Goal: Task Accomplishment & Management: Use online tool/utility

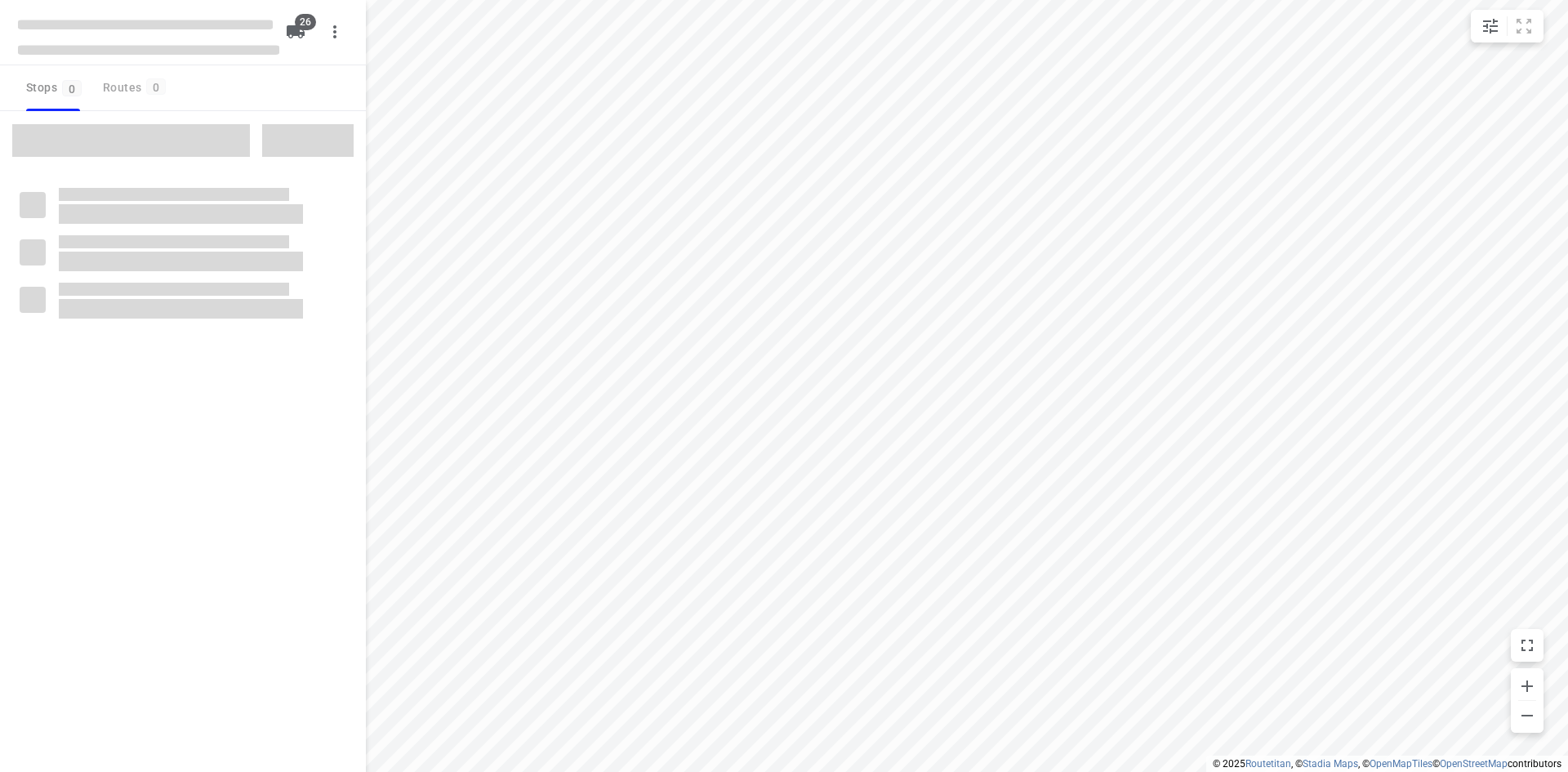
type input "distance"
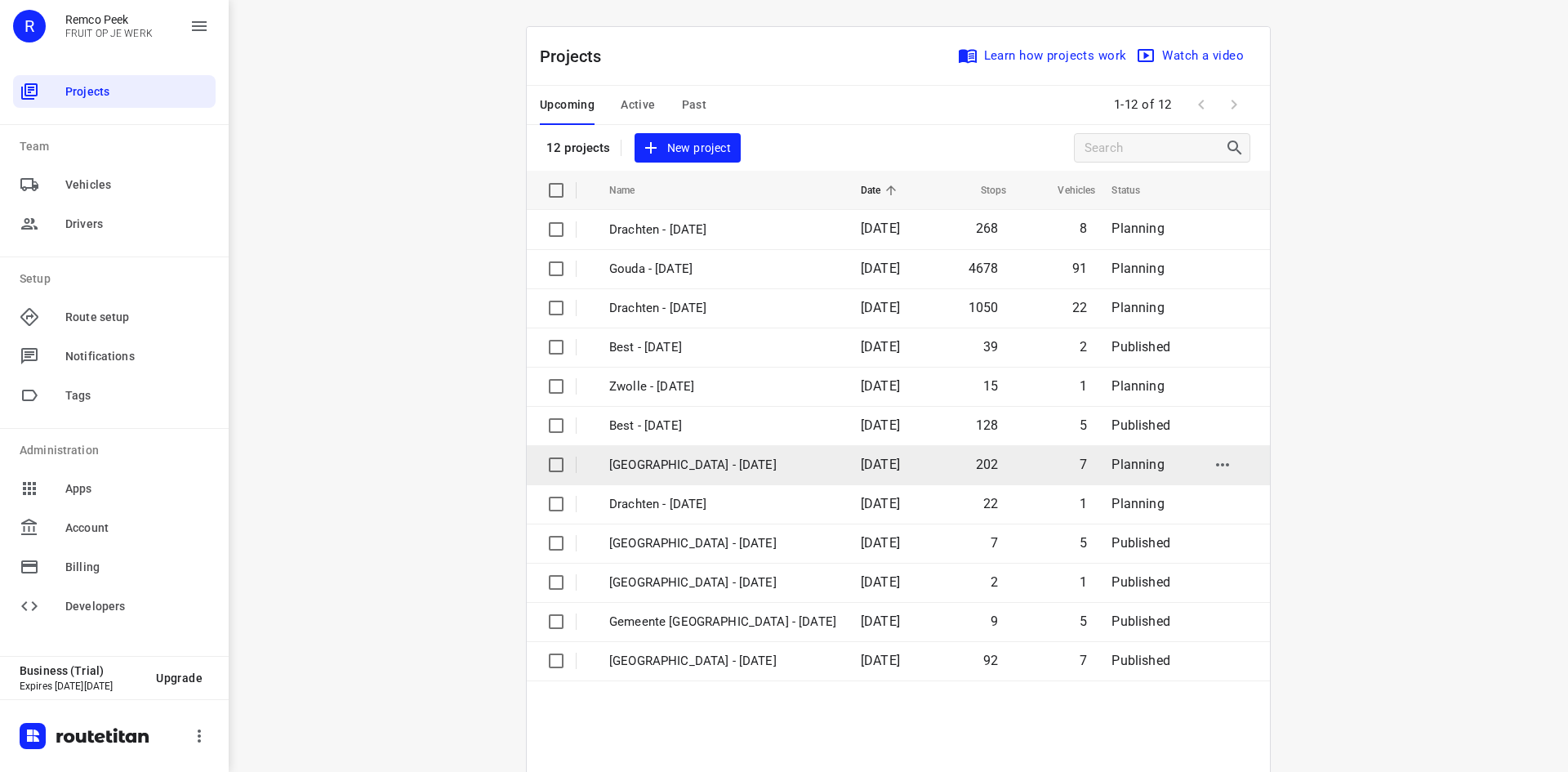
click at [689, 460] on p "[GEOGRAPHIC_DATA] - [DATE]" at bounding box center [722, 465] width 227 height 19
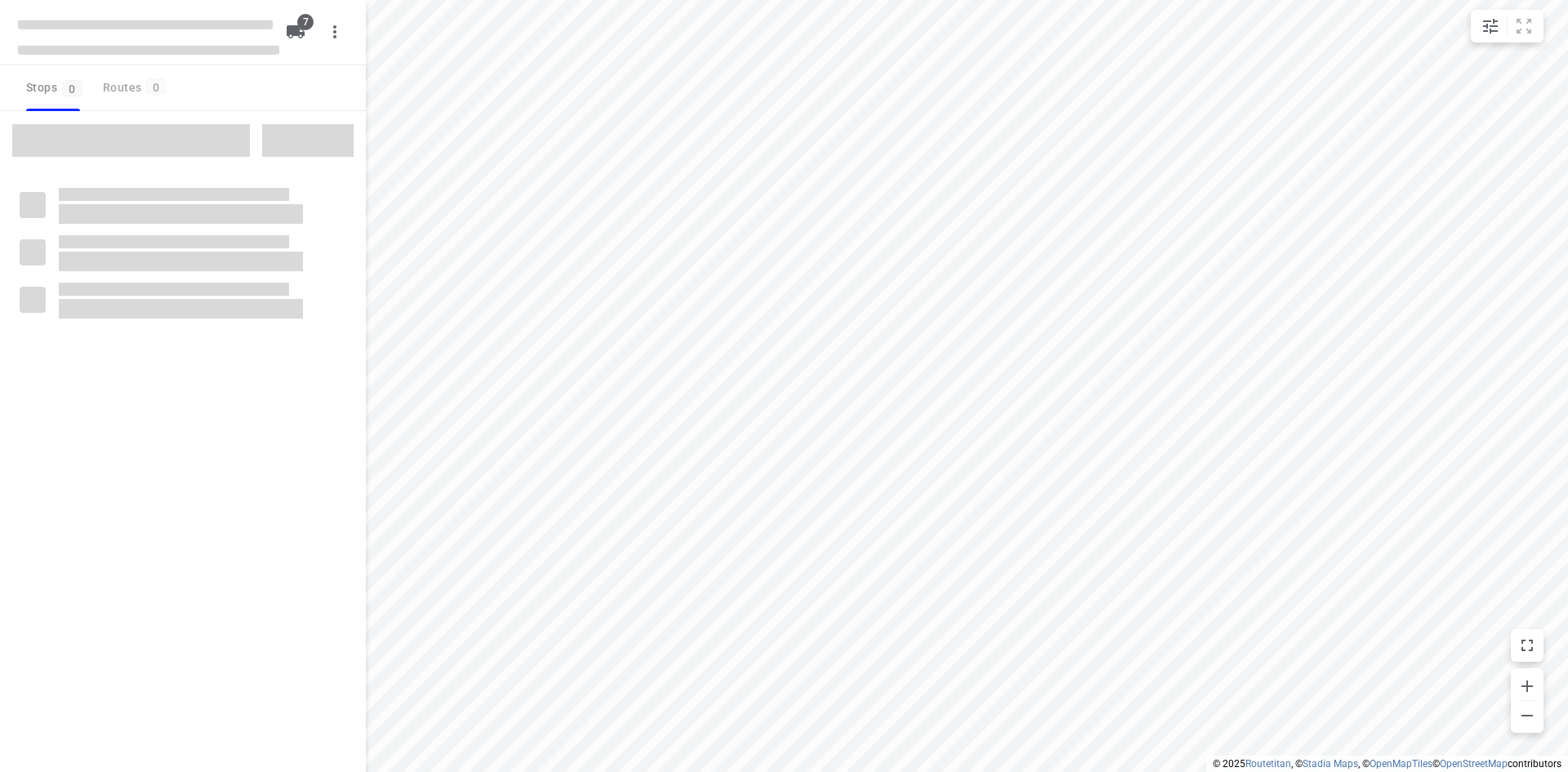
type input "distance"
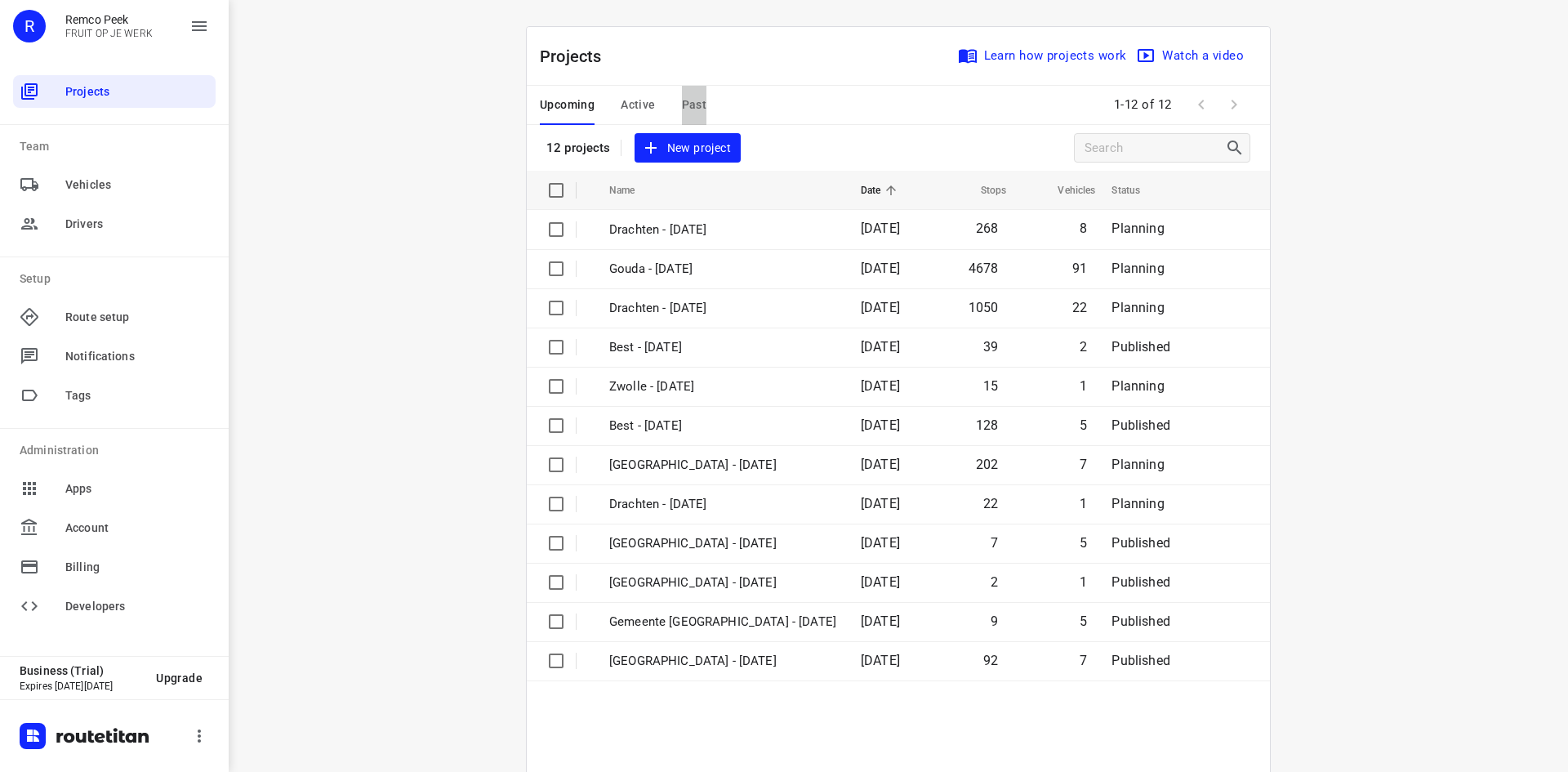
click at [686, 105] on span "Past" at bounding box center [694, 105] width 25 height 21
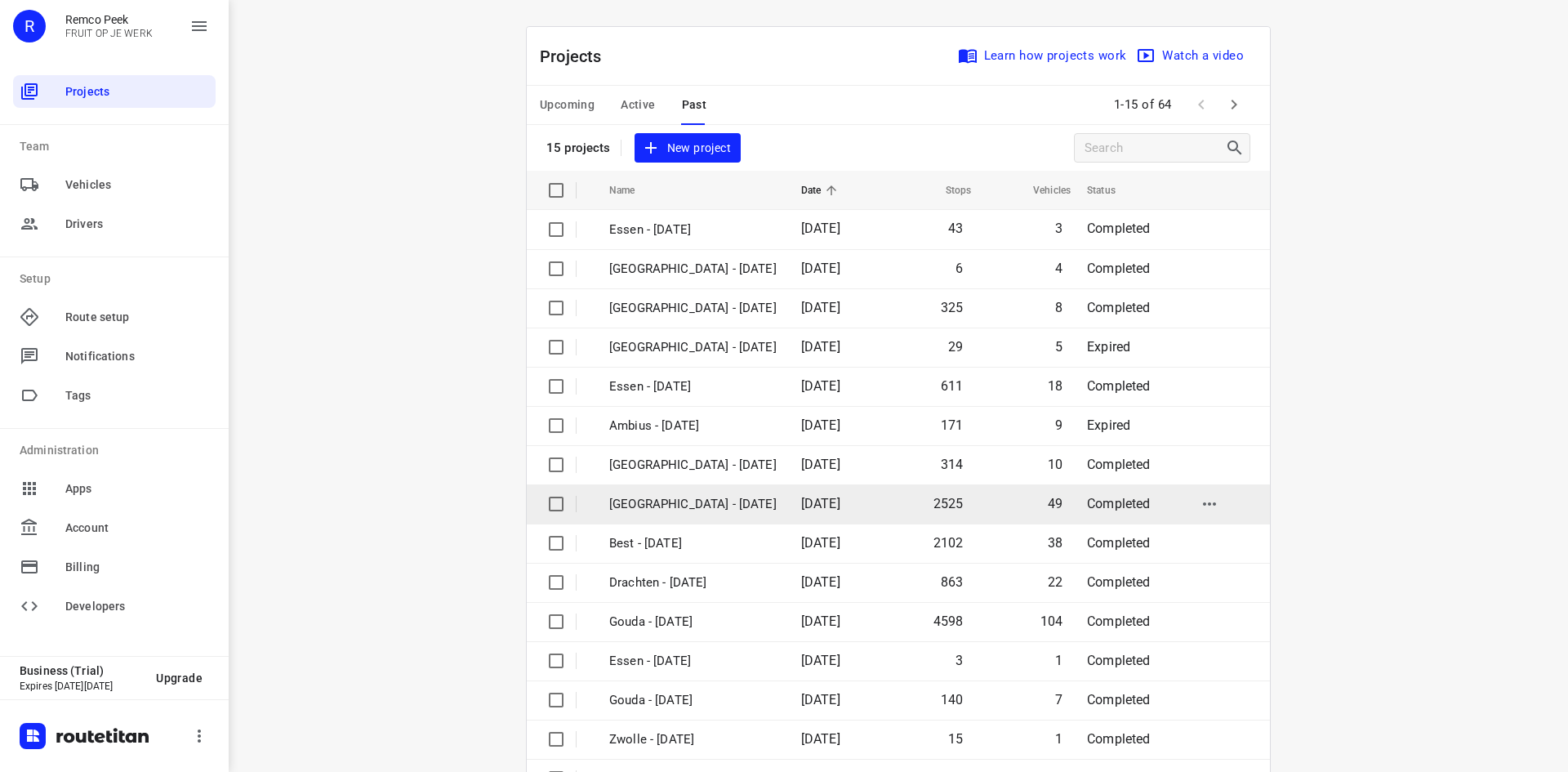
click at [646, 501] on p "Zwolle - Monday" at bounding box center [692, 504] width 167 height 19
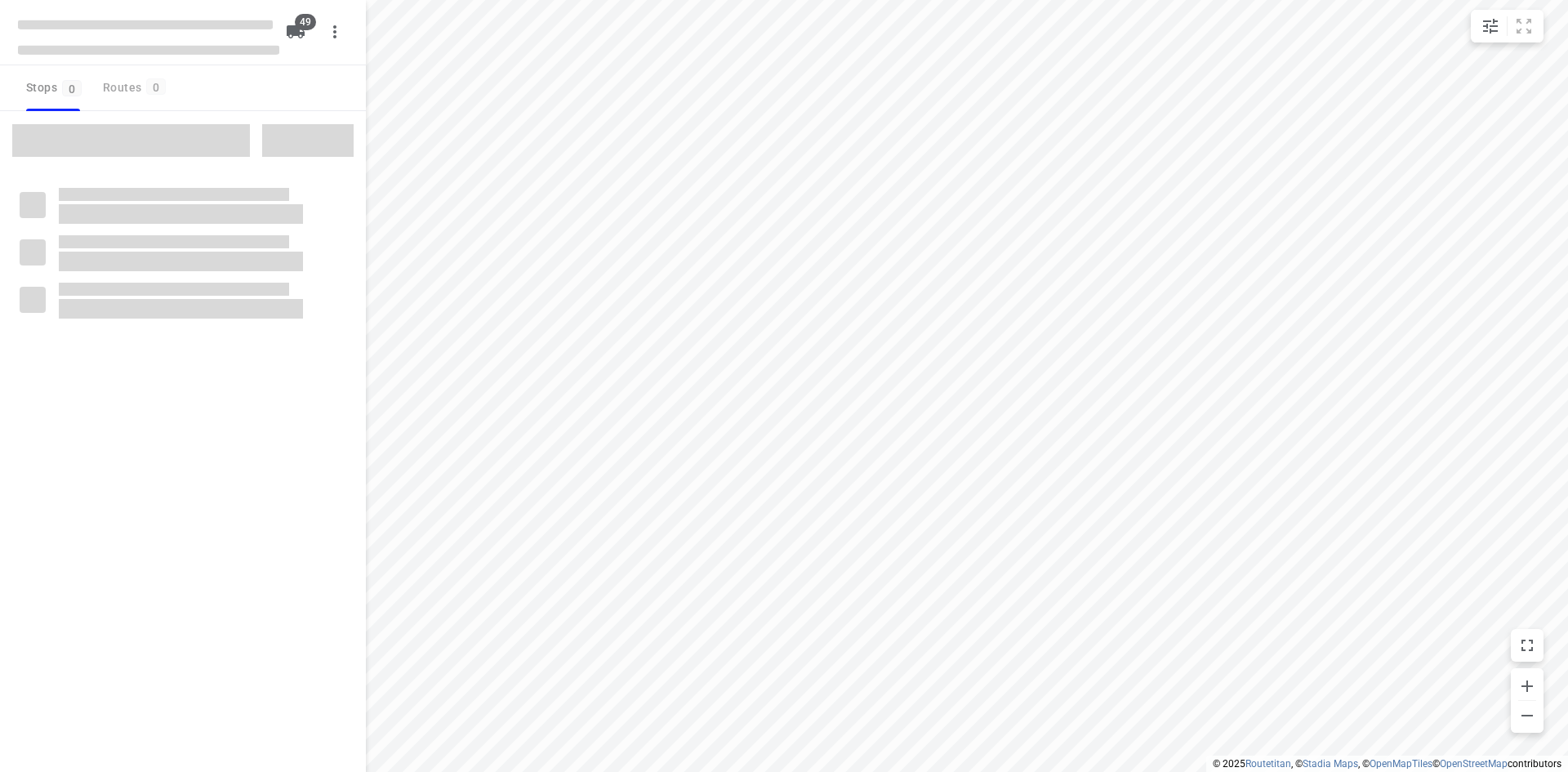
type input "distance"
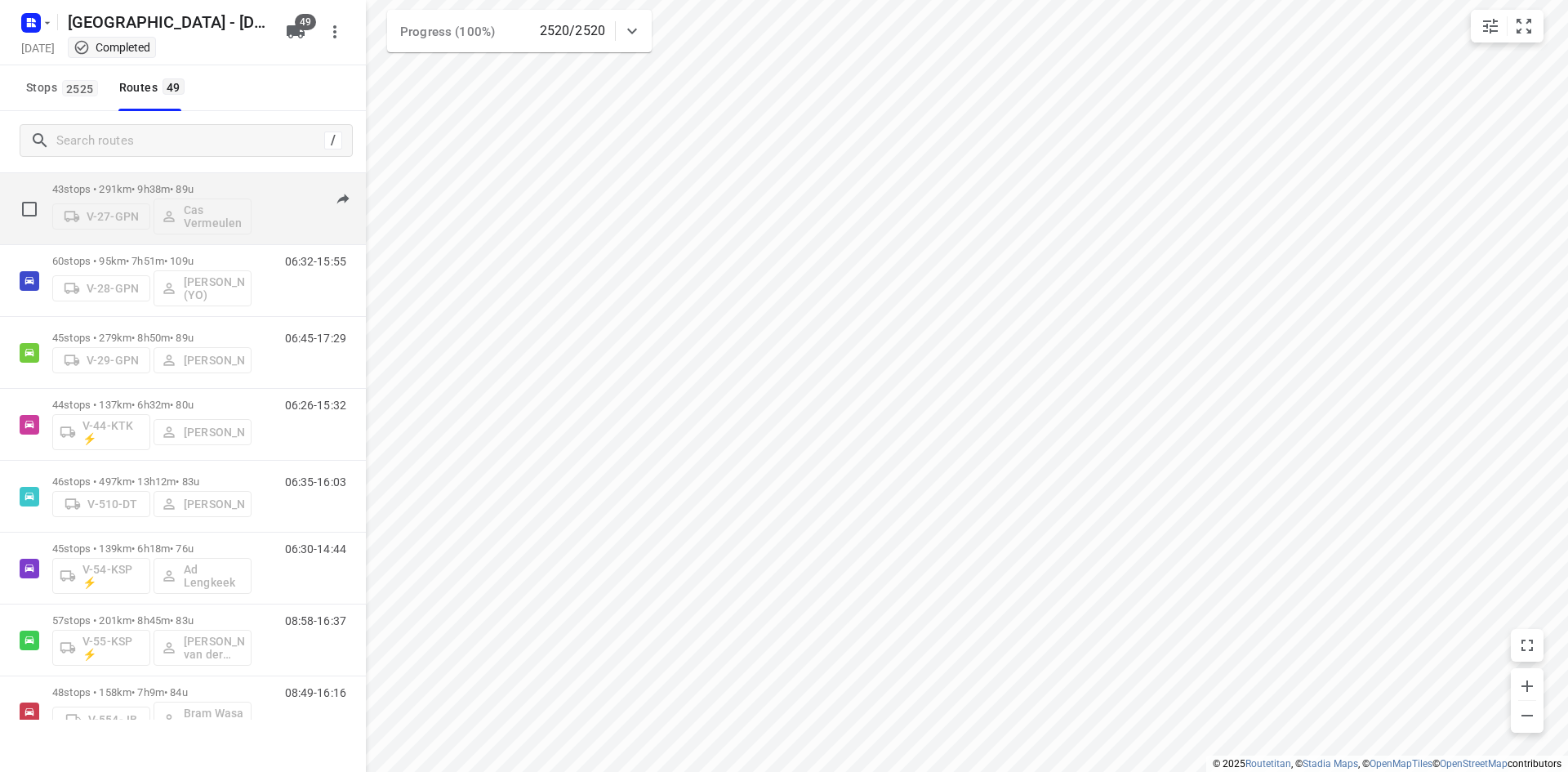
scroll to position [980, 0]
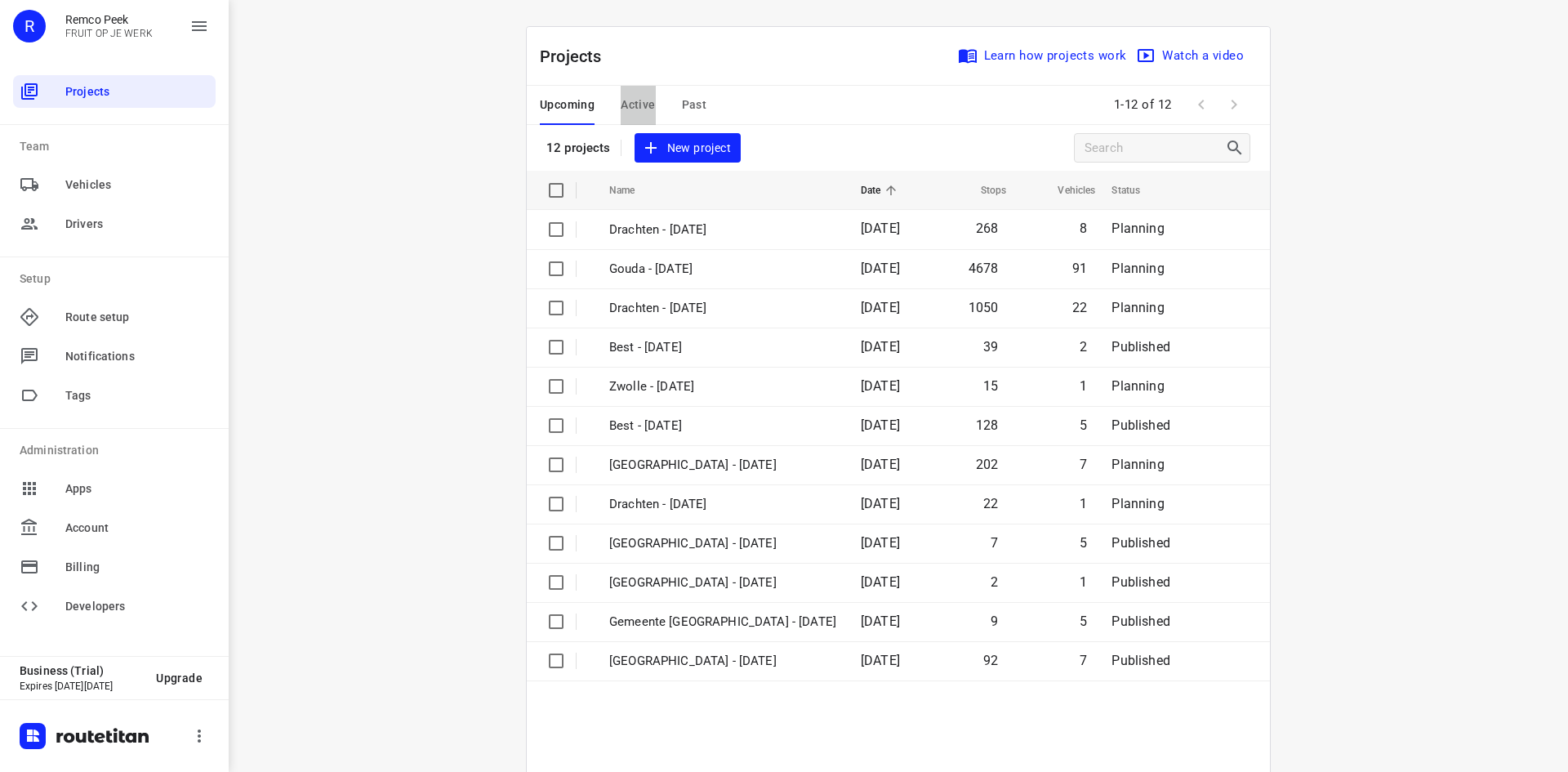
click at [635, 106] on span "Active" at bounding box center [637, 105] width 34 height 21
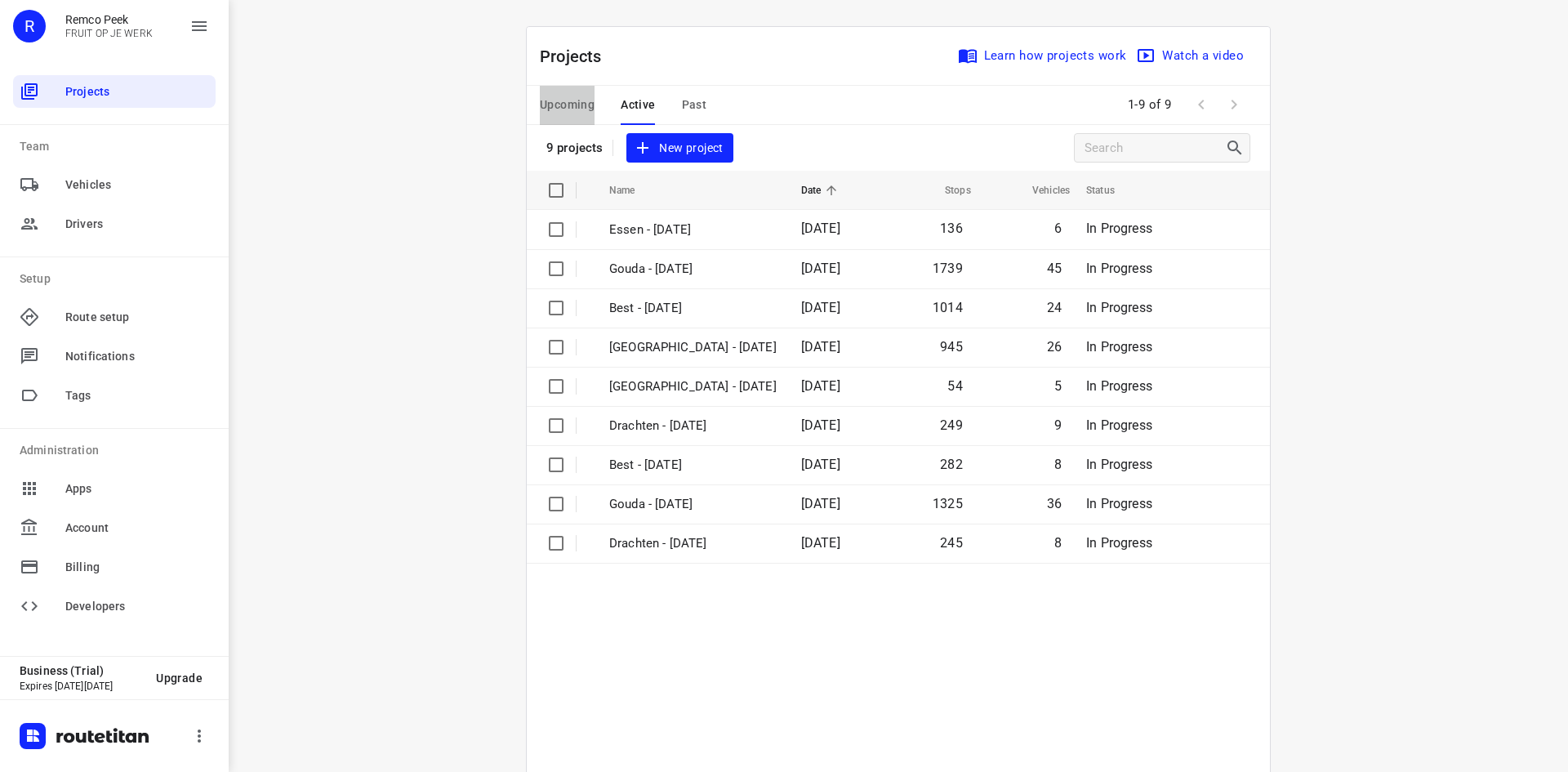
click at [588, 104] on span "Upcoming" at bounding box center [567, 105] width 55 height 21
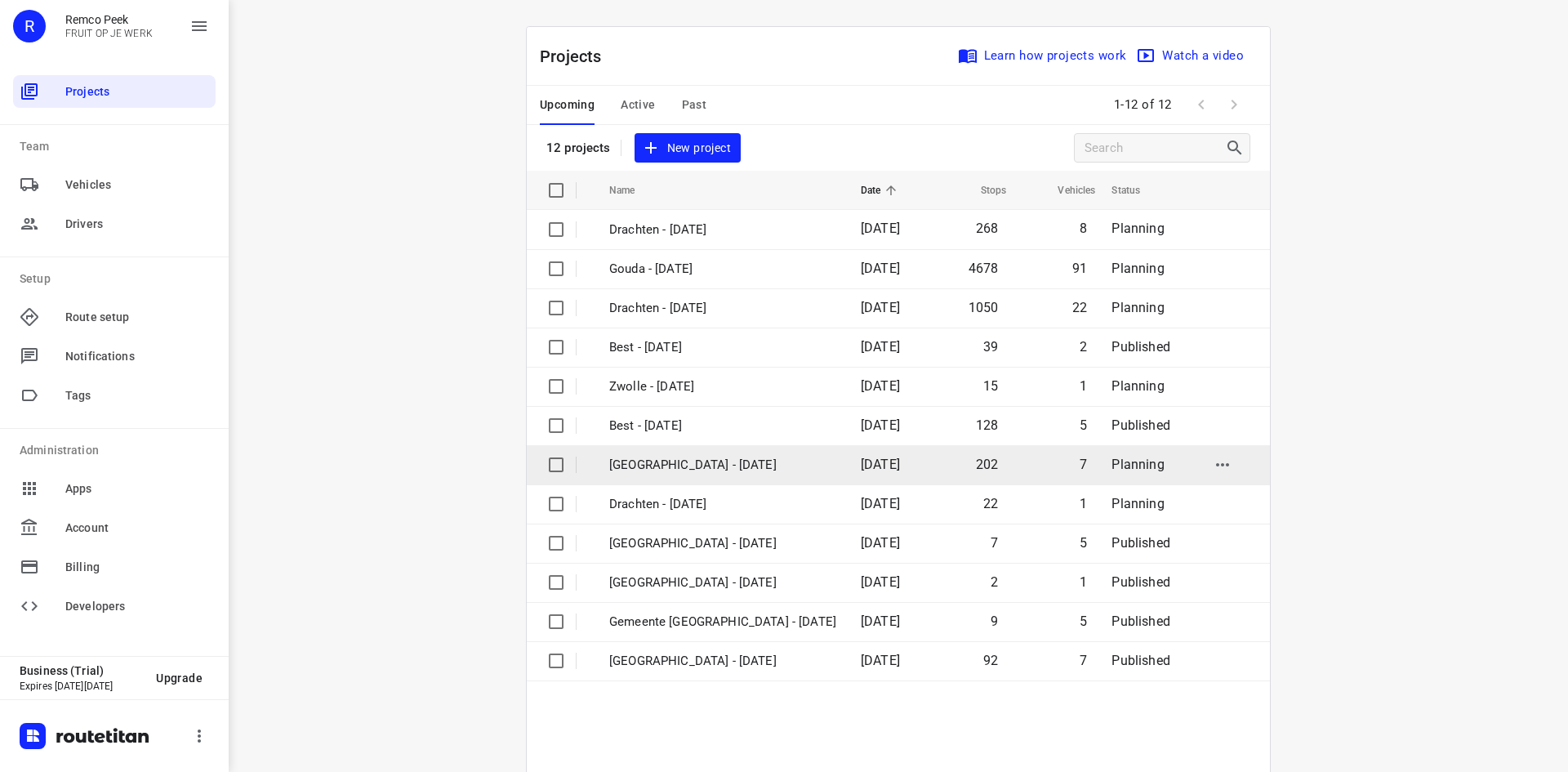
click at [632, 461] on p "[GEOGRAPHIC_DATA] - [DATE]" at bounding box center [722, 465] width 227 height 19
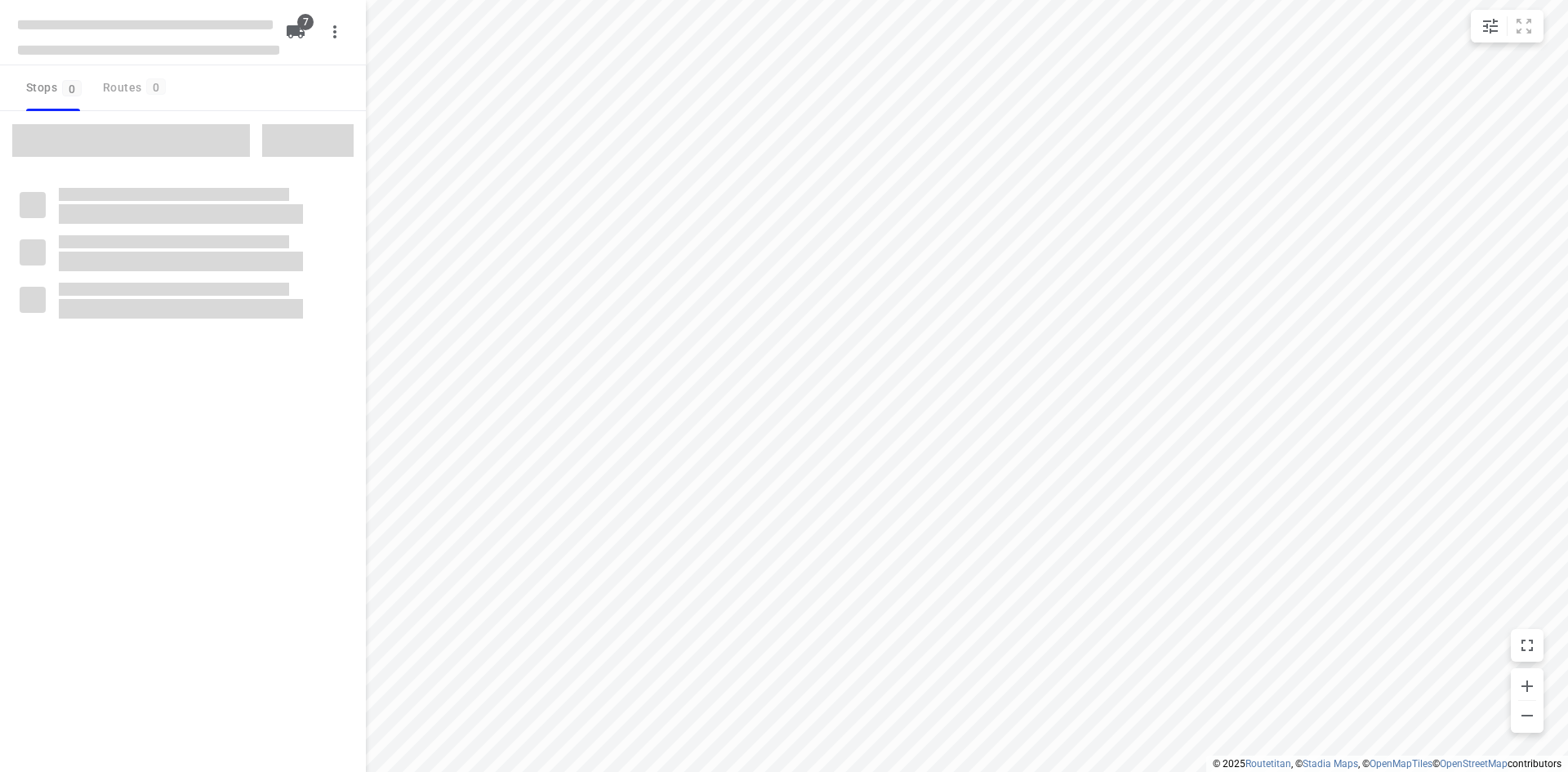
type input "distance"
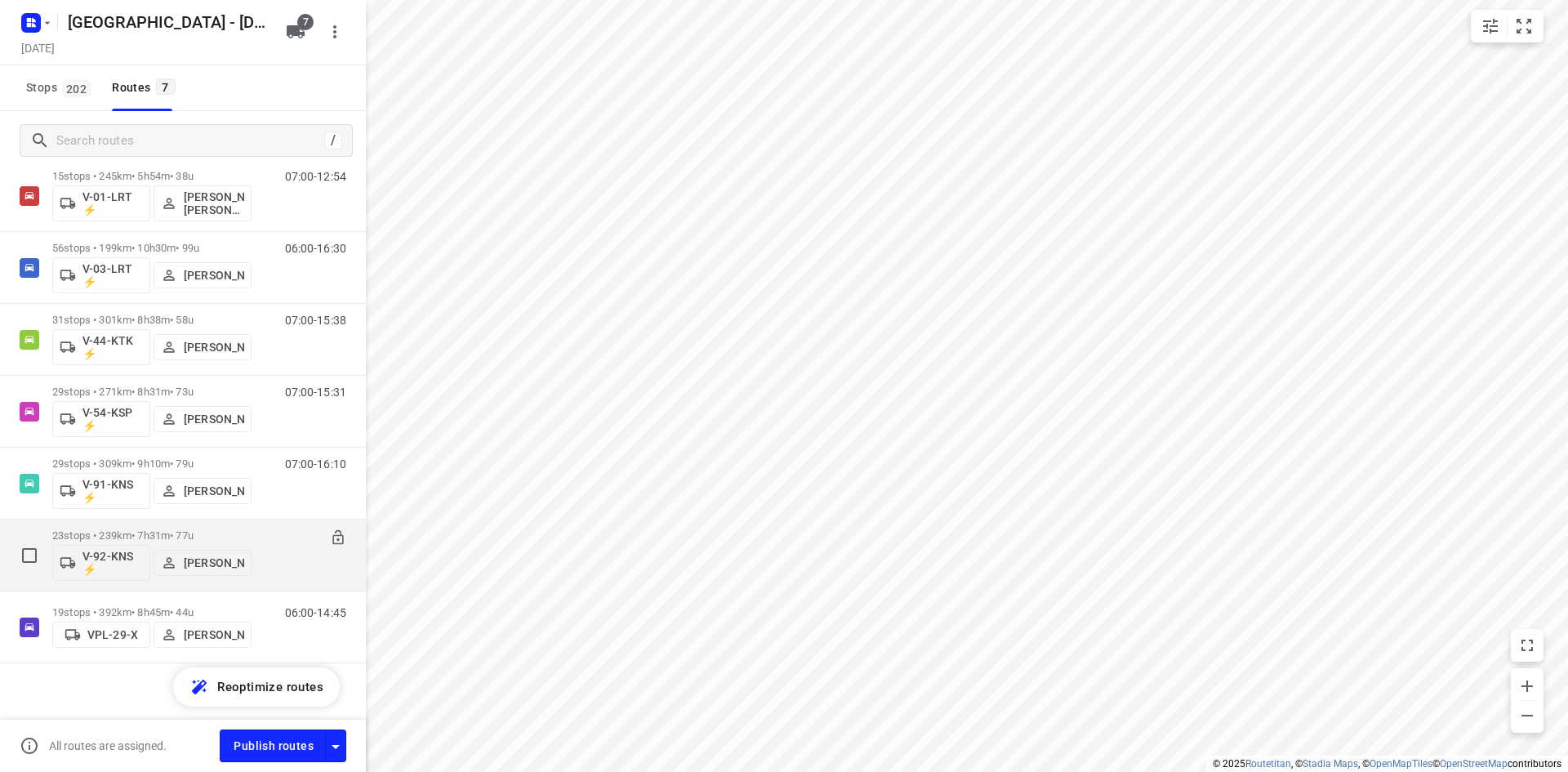
scroll to position [56, 0]
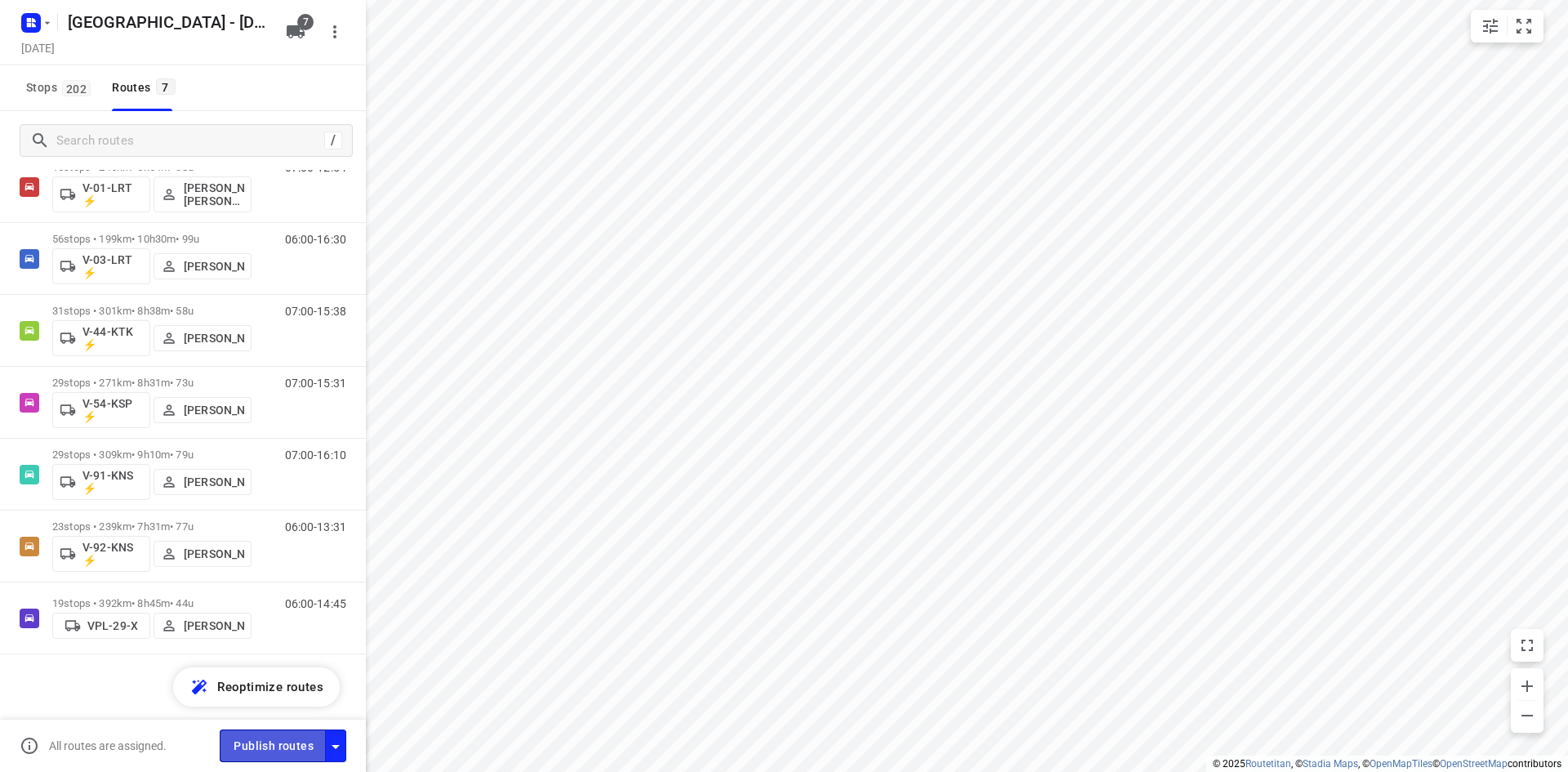
click at [282, 739] on span "Publish routes" at bounding box center [274, 746] width 80 height 21
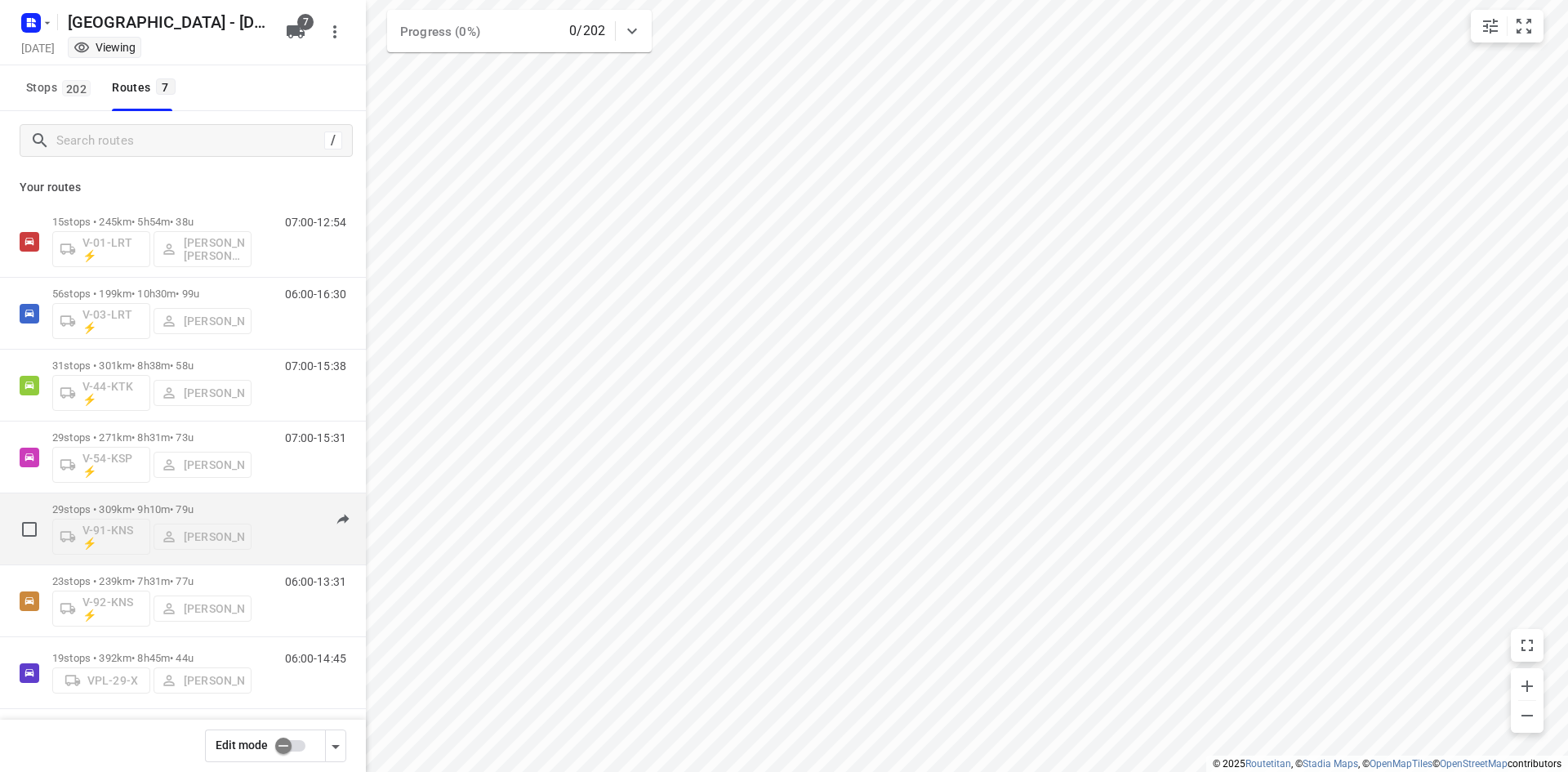
scroll to position [0, 0]
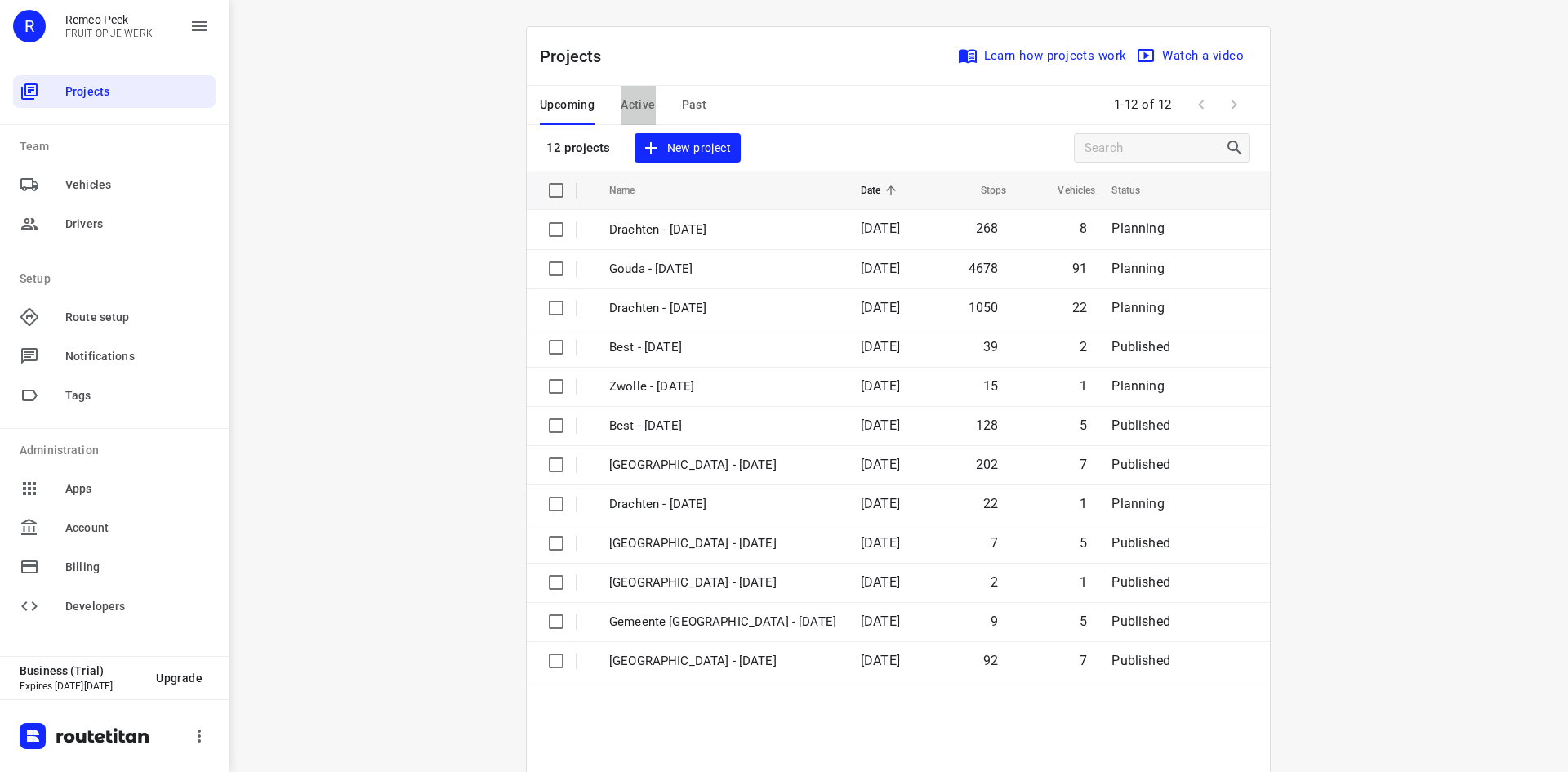
click at [626, 105] on span "Active" at bounding box center [637, 105] width 34 height 21
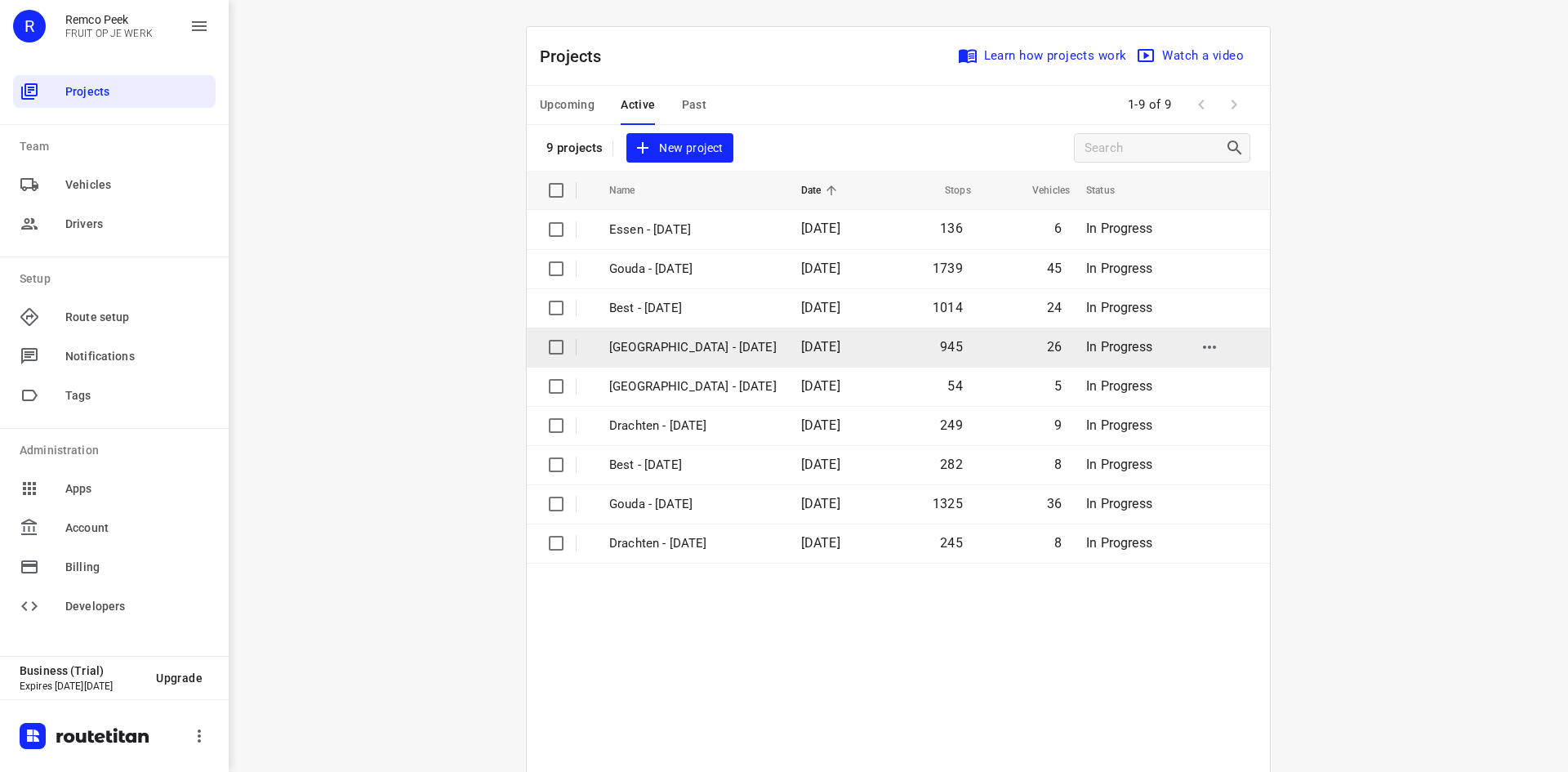
click at [629, 345] on p "[GEOGRAPHIC_DATA] - [DATE]" at bounding box center [692, 347] width 167 height 19
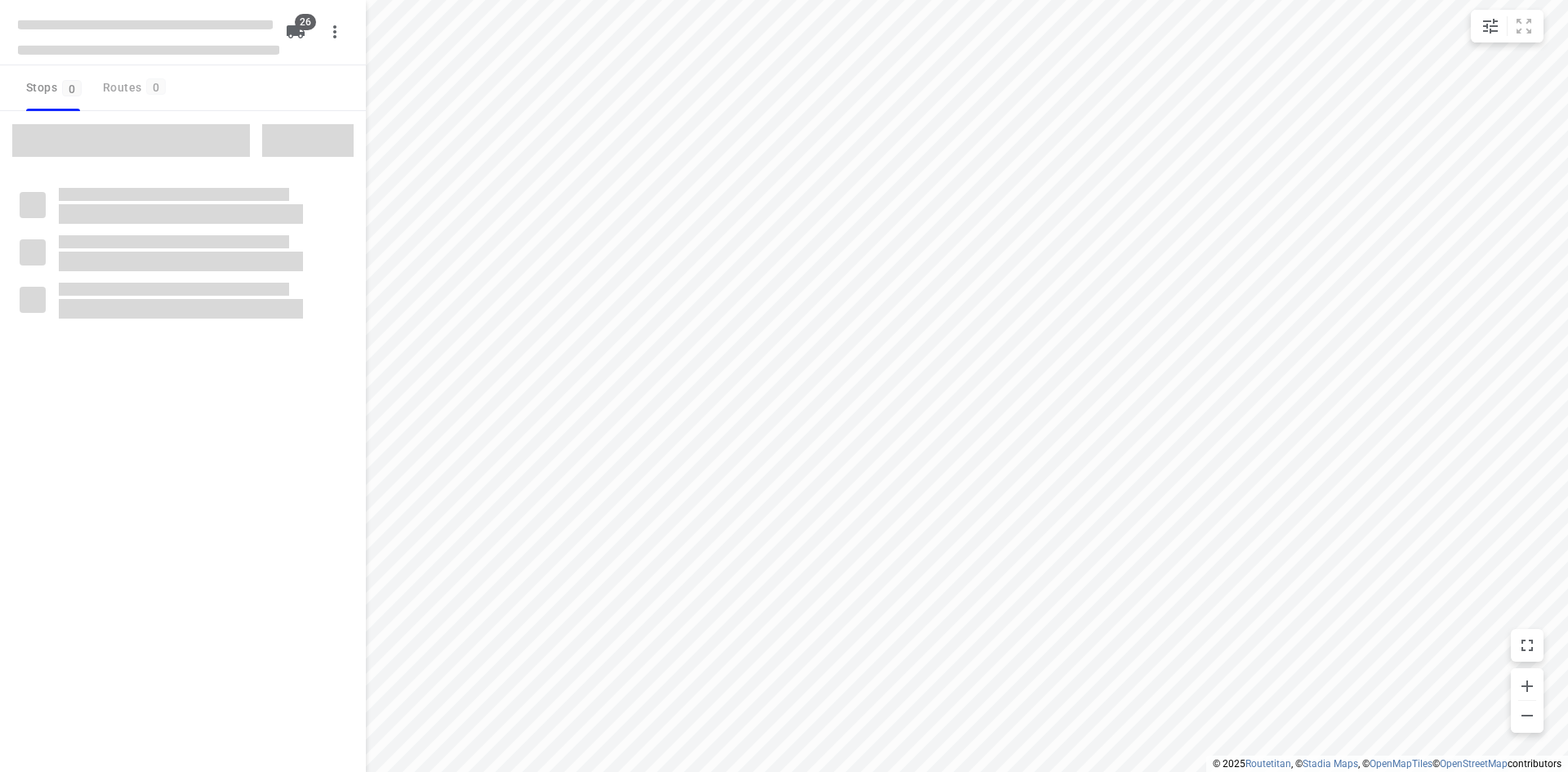
type input "distance"
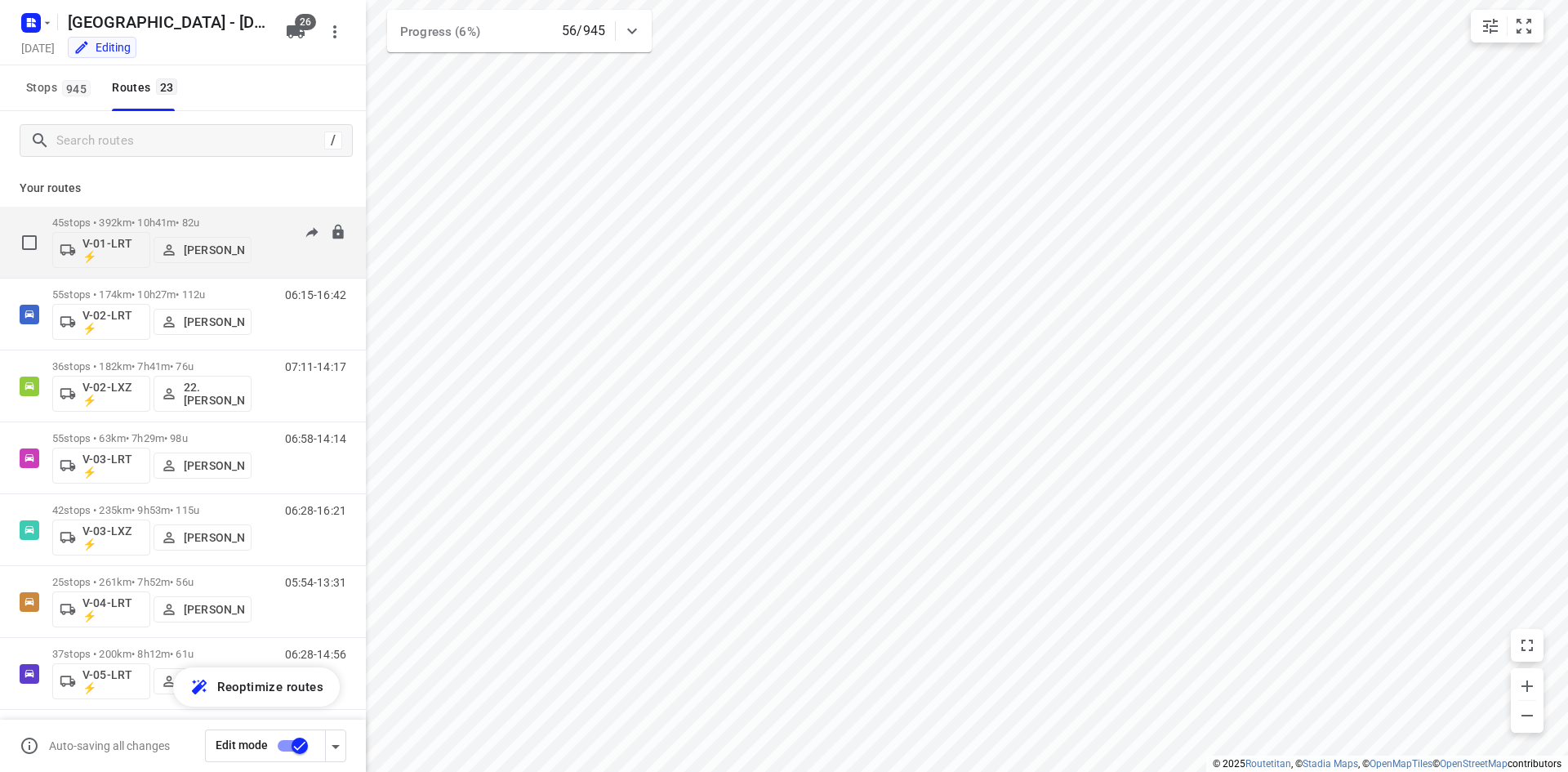
click at [278, 253] on div "05:18-15:38" at bounding box center [305, 246] width 81 height 60
click at [124, 222] on p "45 stops • 392km • 10h41m • 82u" at bounding box center [152, 223] width 199 height 13
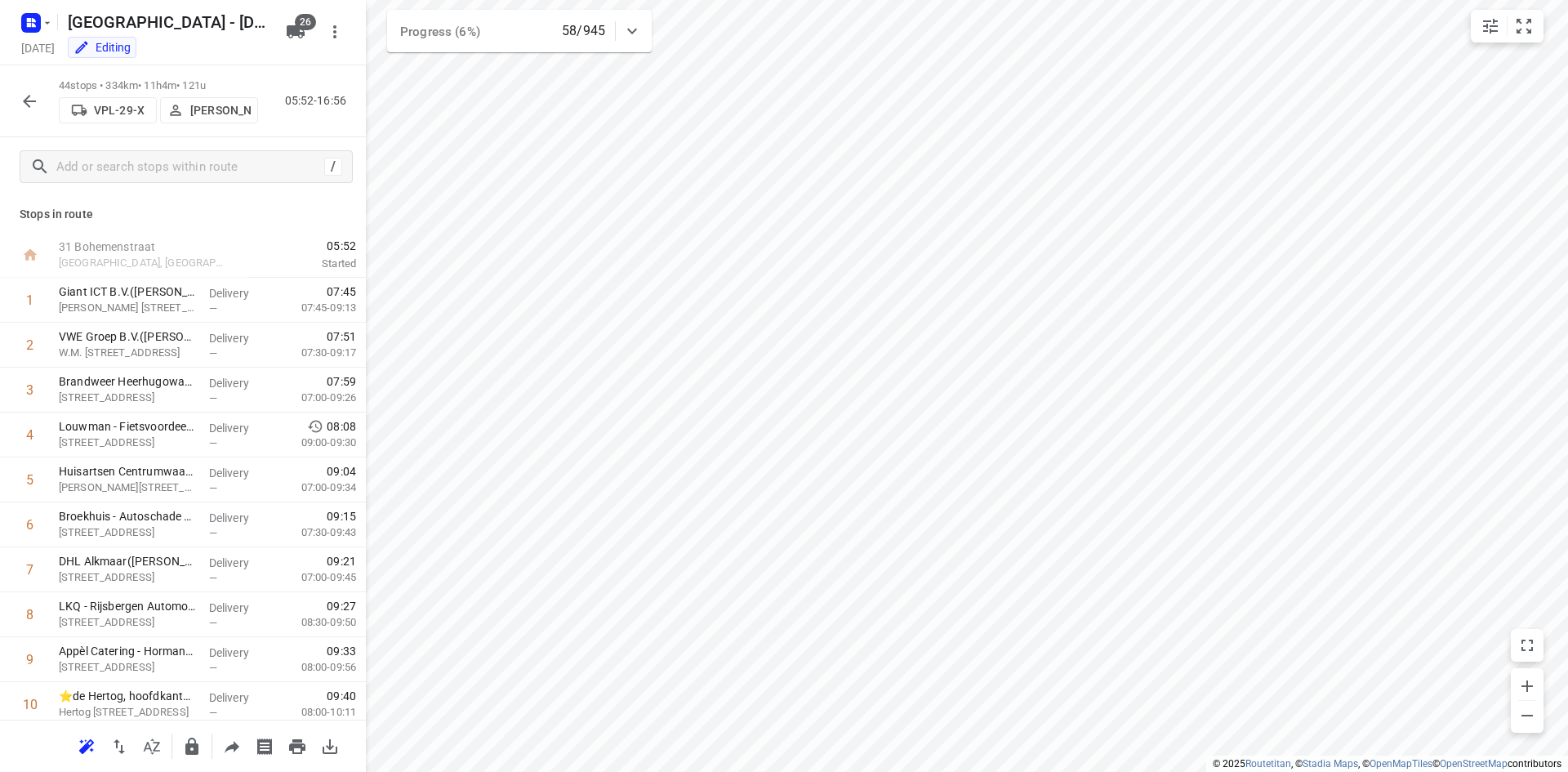
click at [33, 104] on icon "button" at bounding box center [30, 101] width 20 height 20
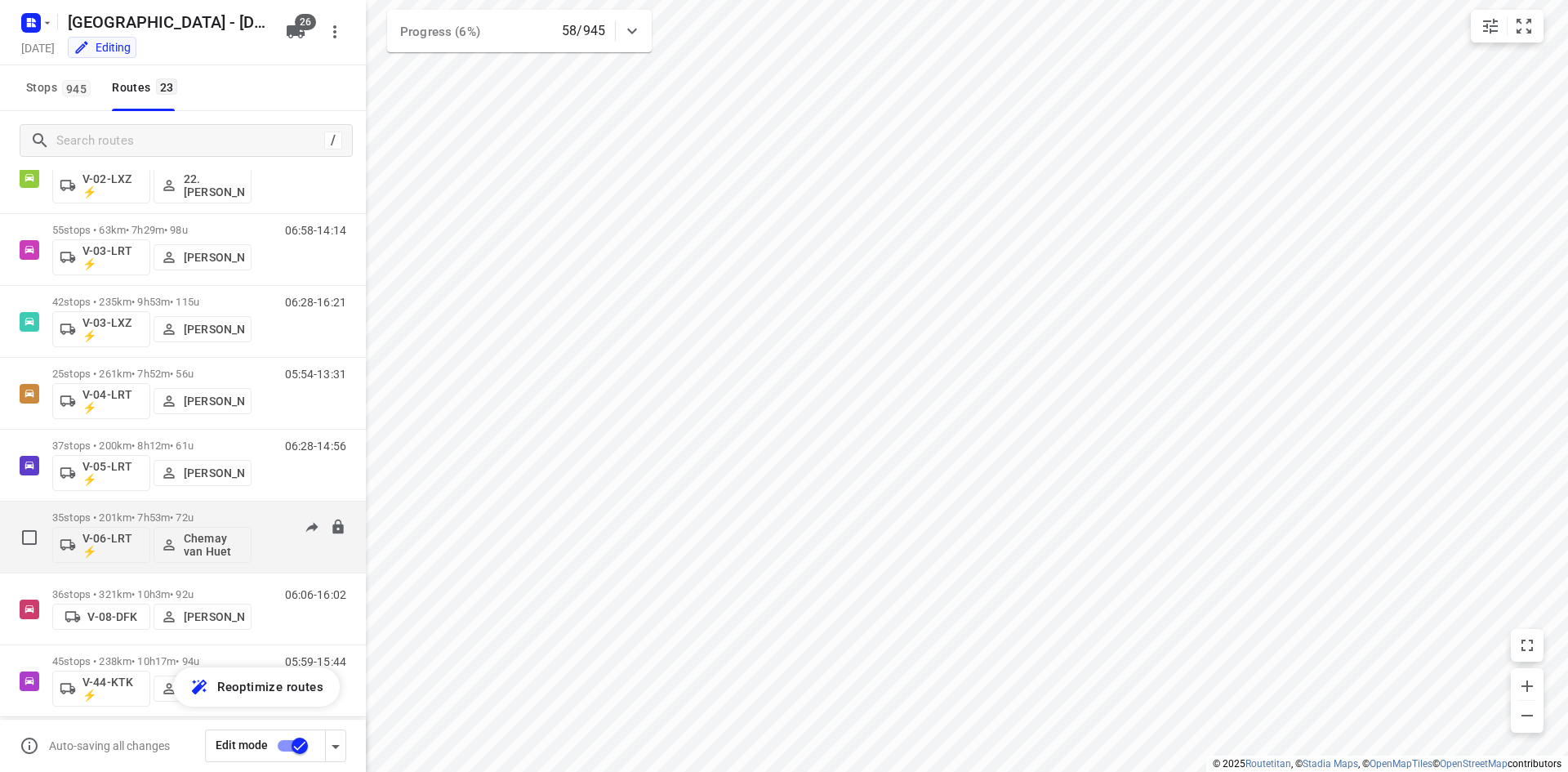
scroll to position [245, 0]
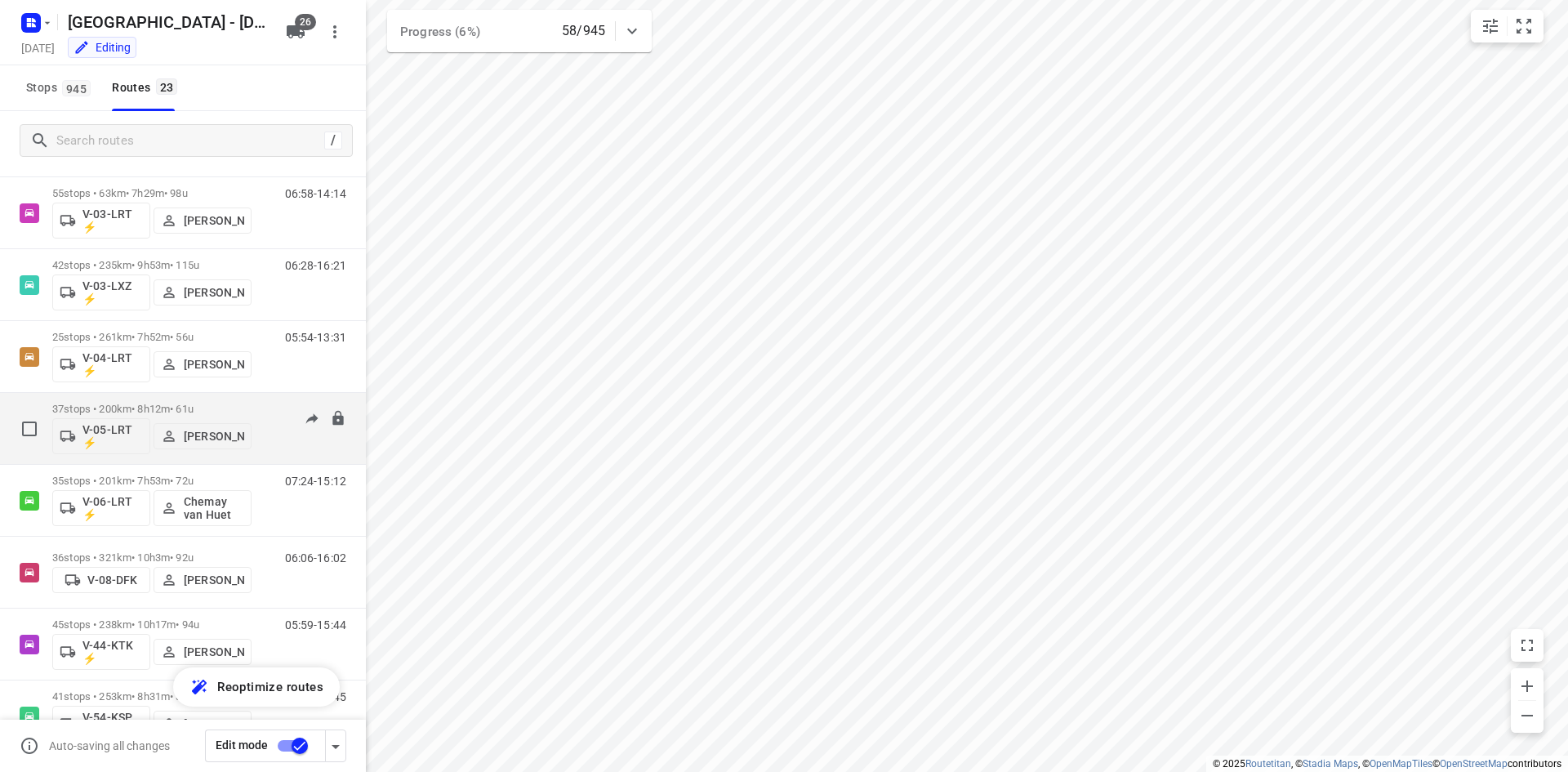
click at [115, 405] on p "37 stops • 200km • 8h12m • 61u" at bounding box center [152, 409] width 199 height 13
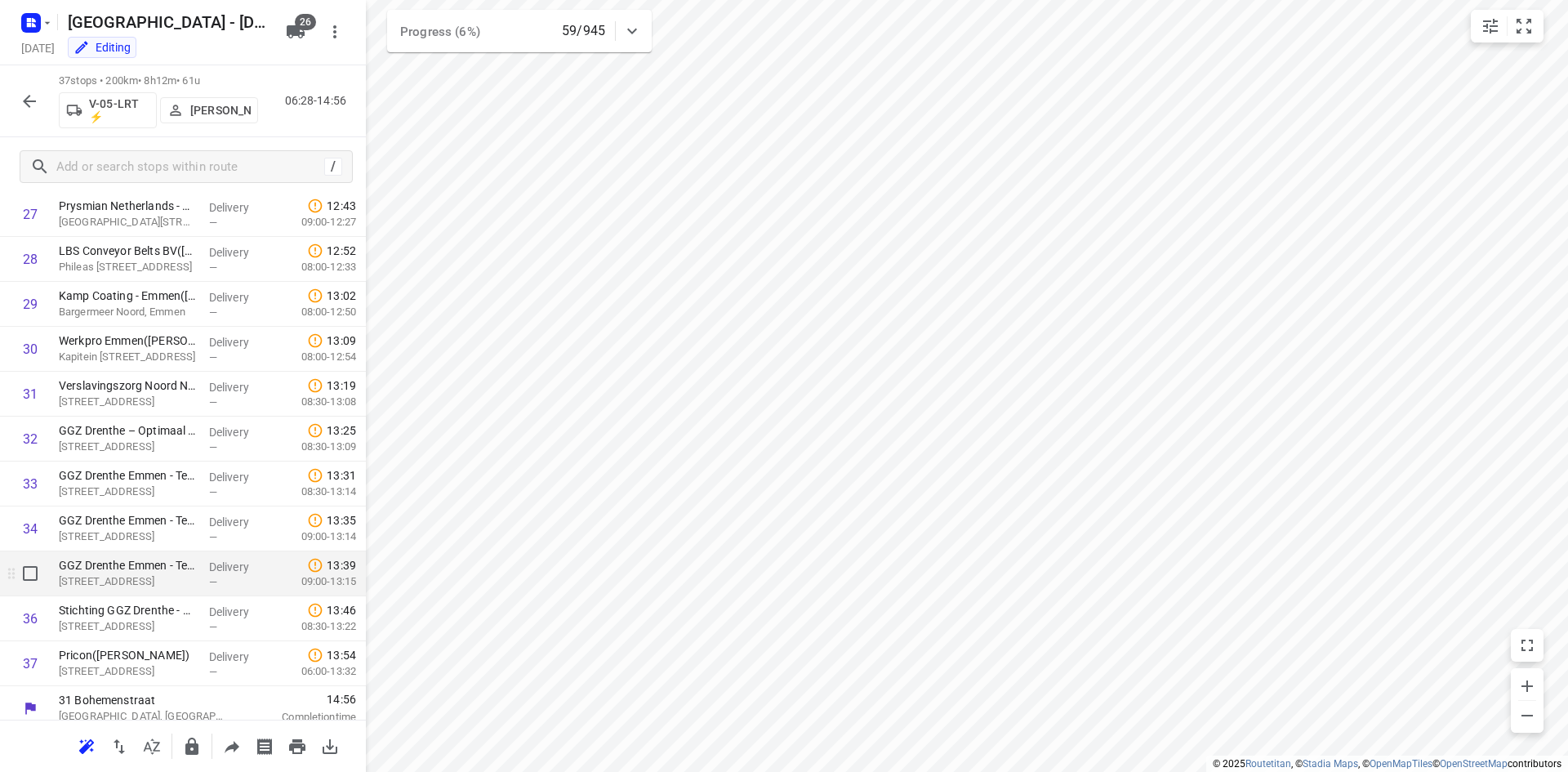
scroll to position [1265, 0]
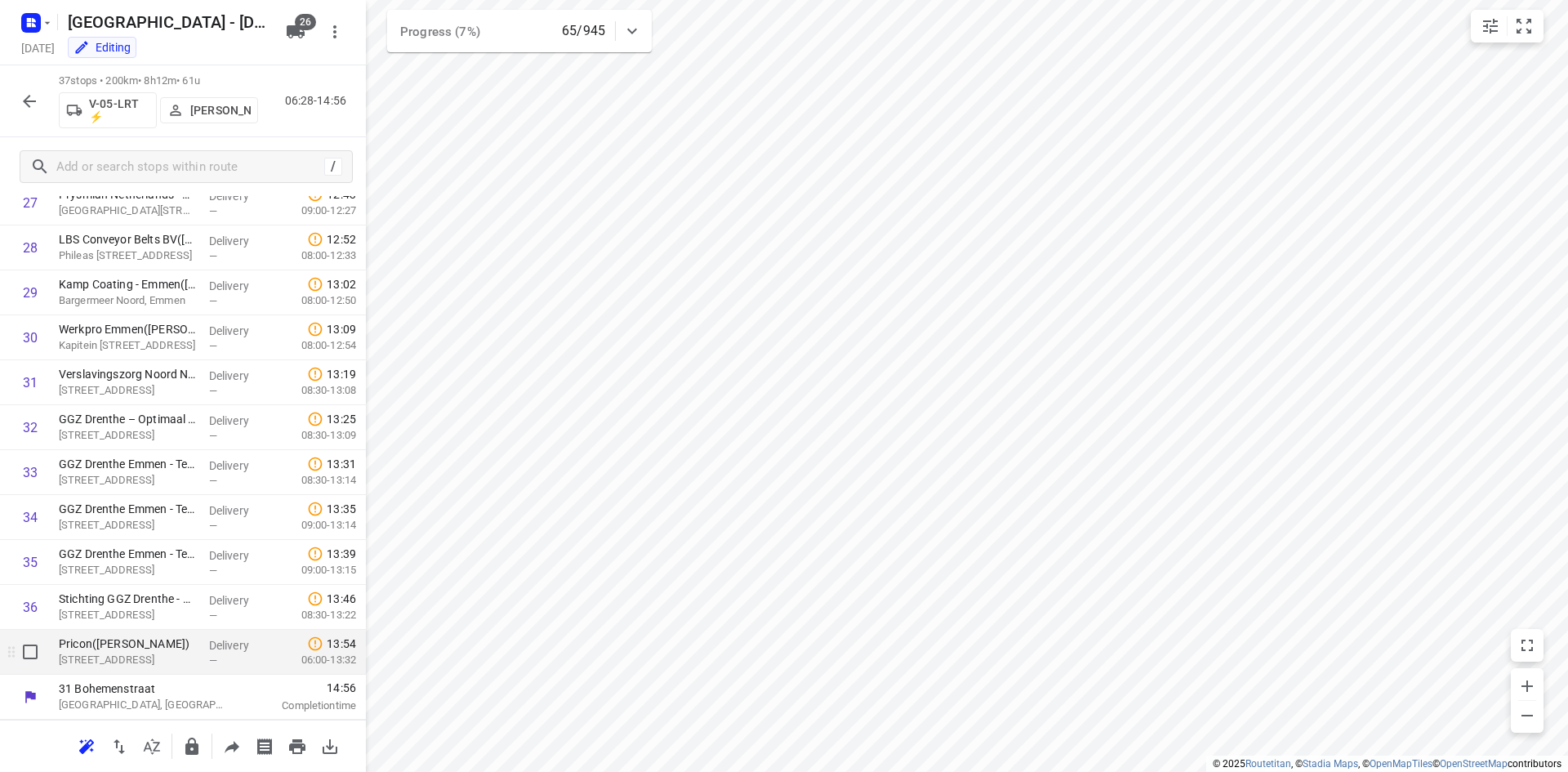
click at [143, 664] on p "[STREET_ADDRESS]" at bounding box center [127, 660] width 137 height 16
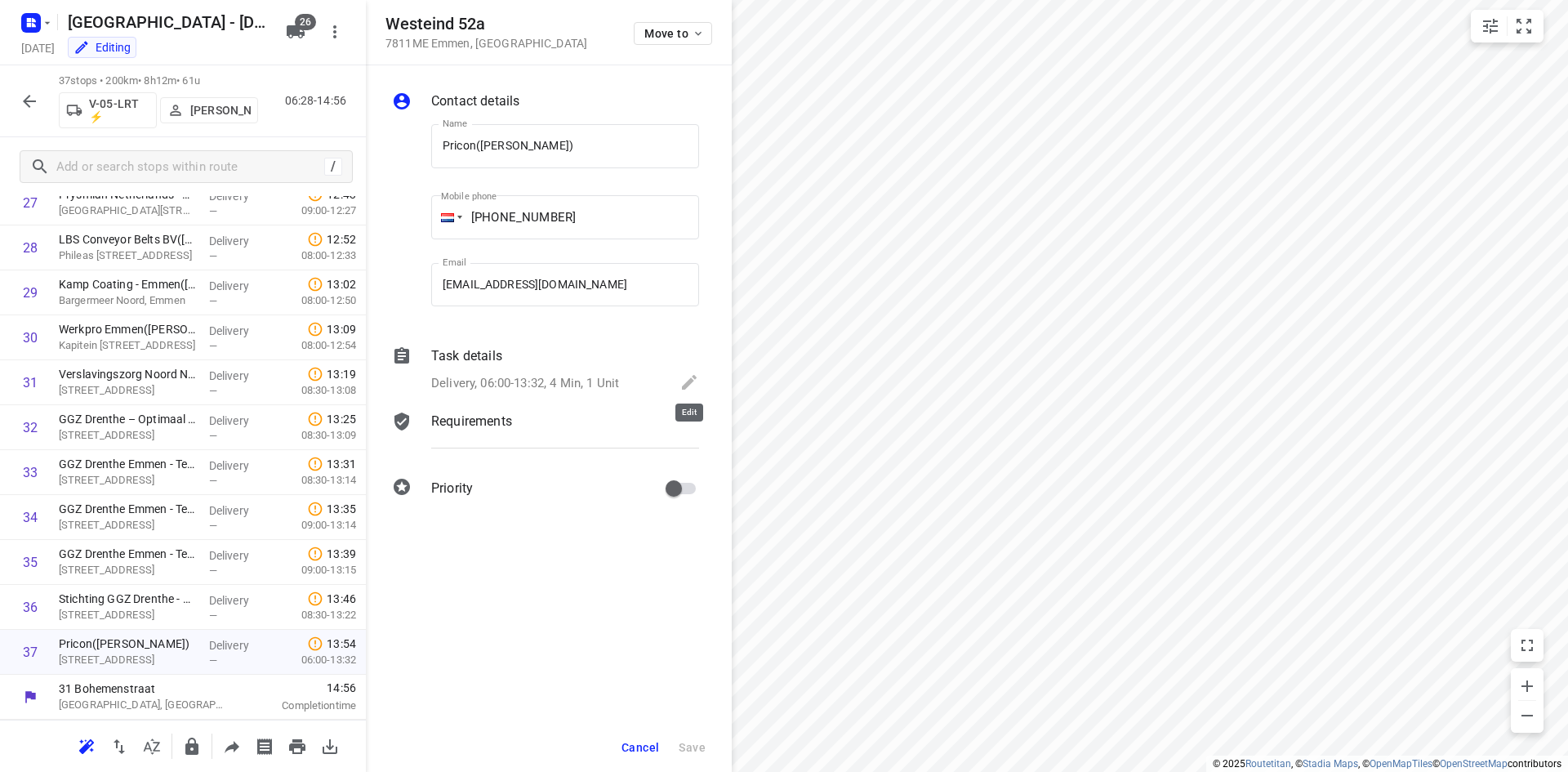
click at [685, 382] on icon at bounding box center [690, 382] width 20 height 20
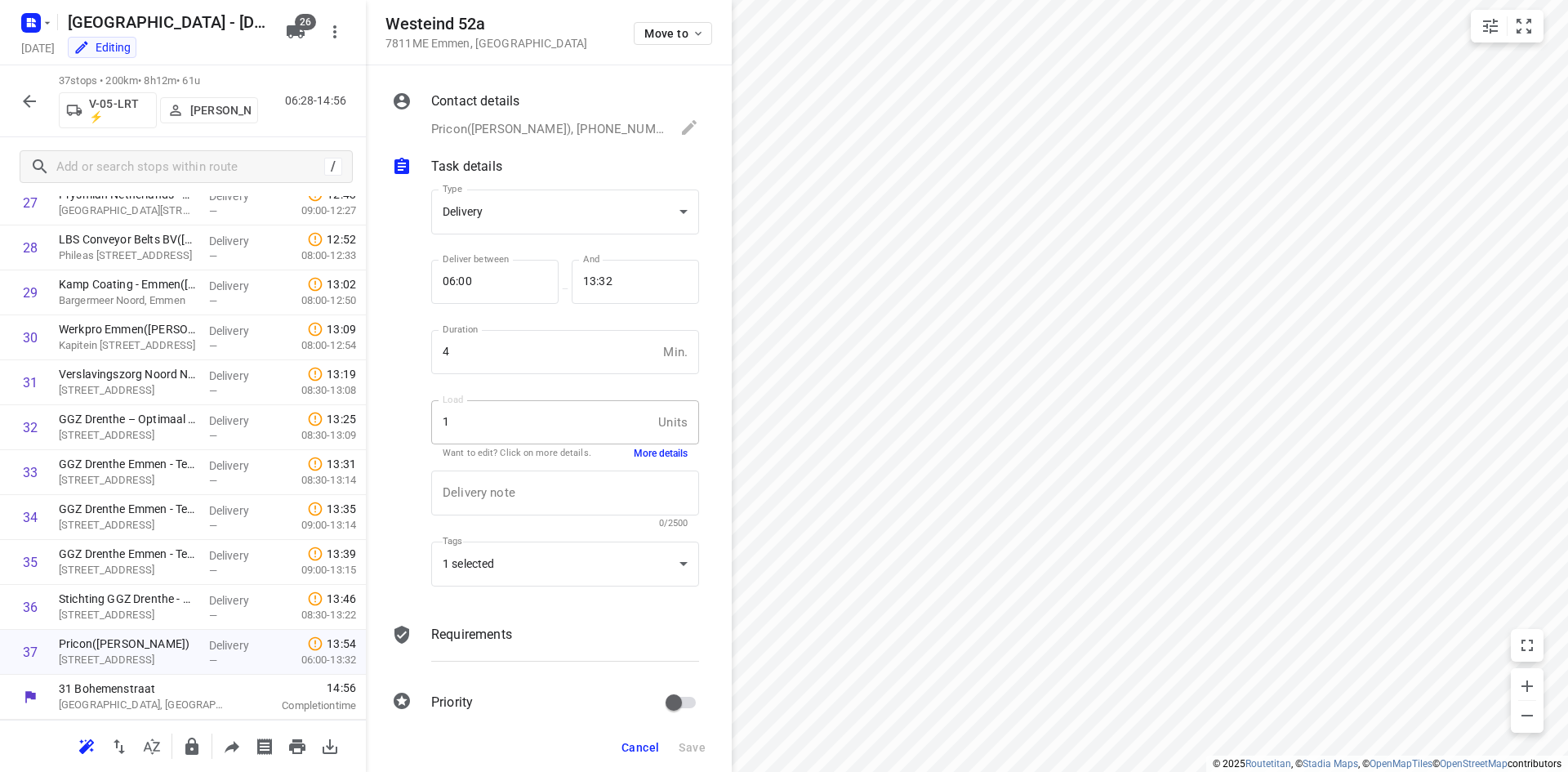
click at [634, 450] on button "More details" at bounding box center [661, 453] width 54 height 14
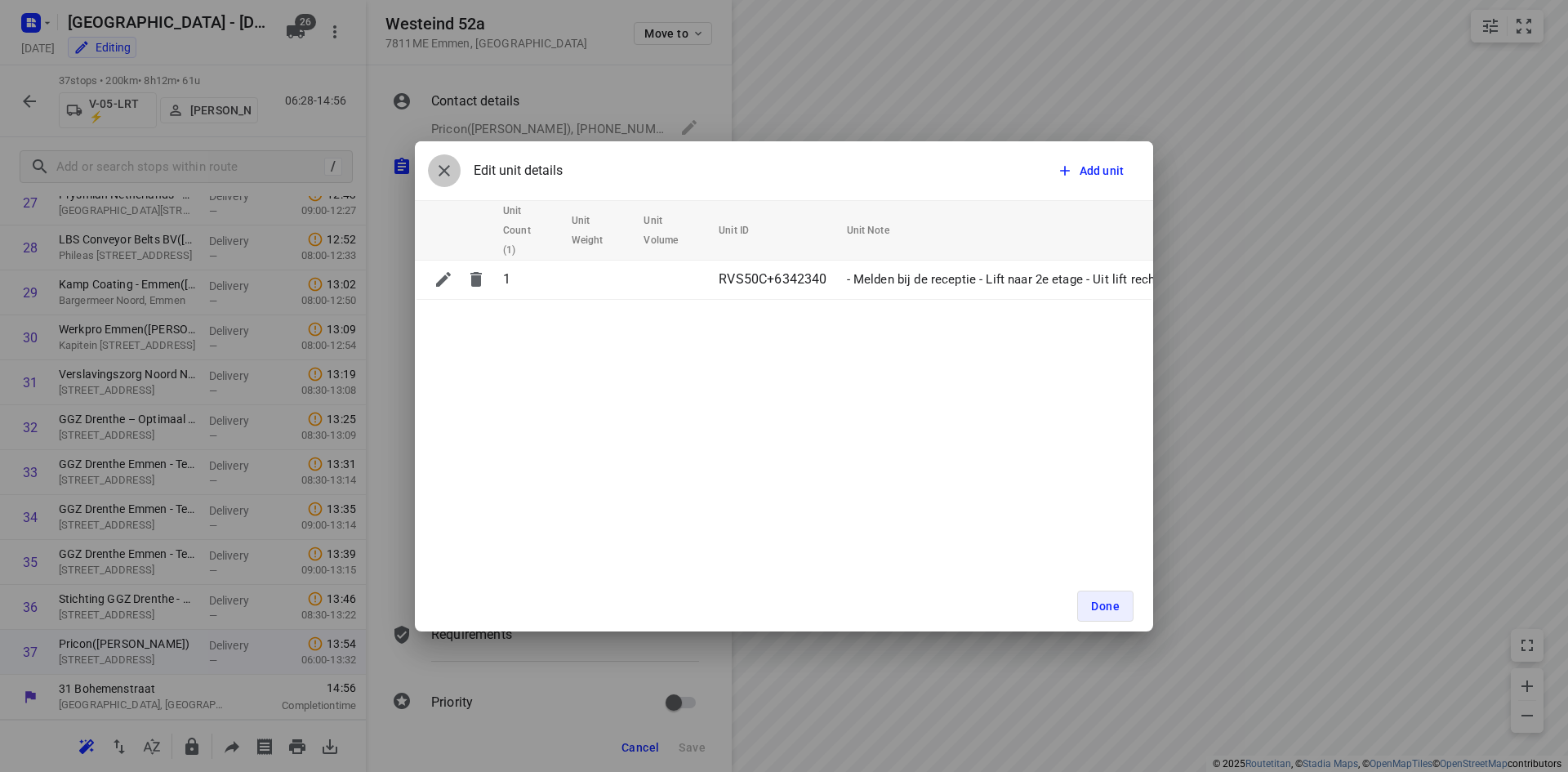
drag, startPoint x: 444, startPoint y: 163, endPoint x: 426, endPoint y: 167, distance: 18.4
click at [443, 164] on icon "button" at bounding box center [444, 171] width 20 height 20
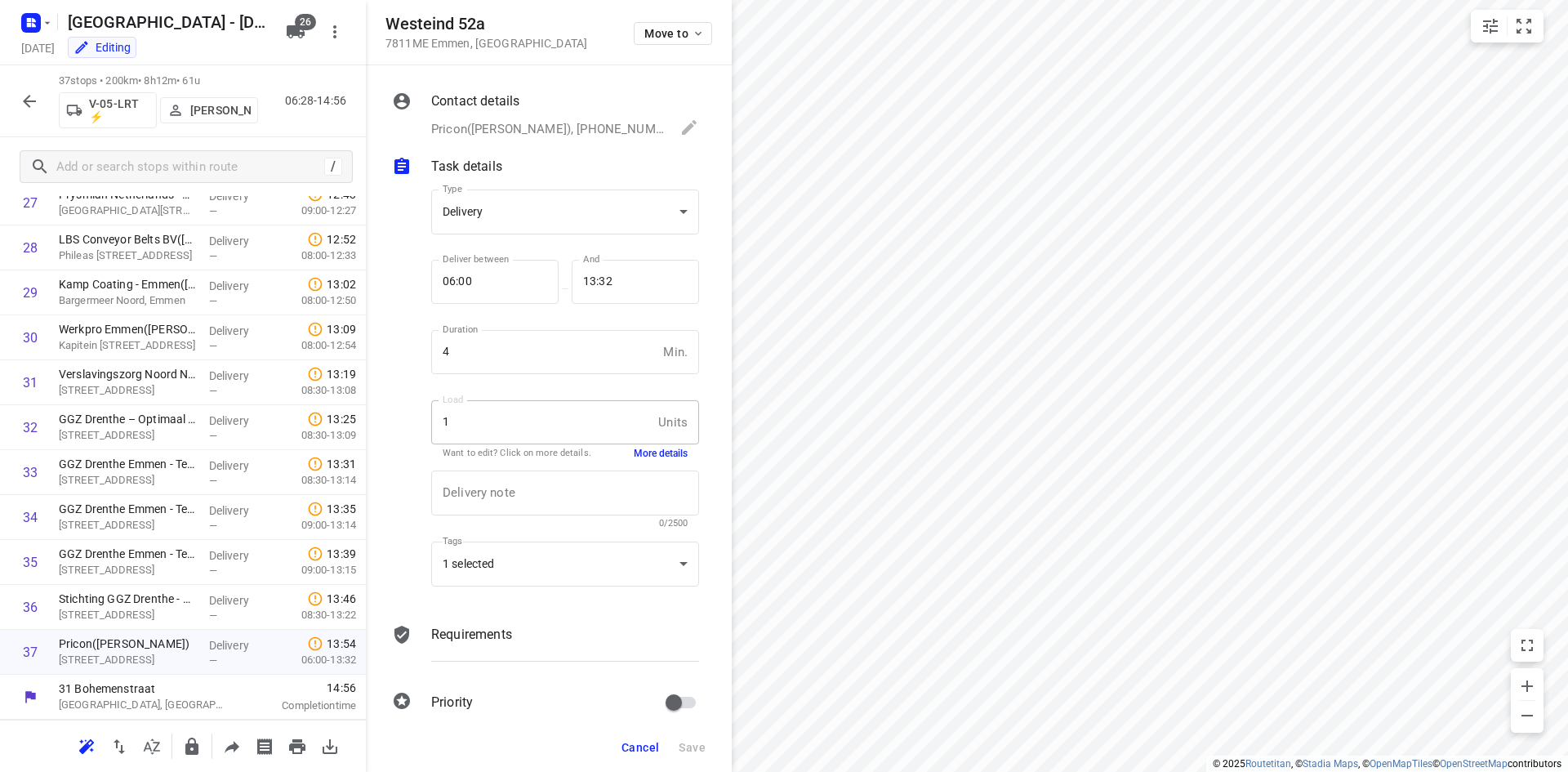
click at [629, 740] on span "Cancel" at bounding box center [640, 747] width 38 height 13
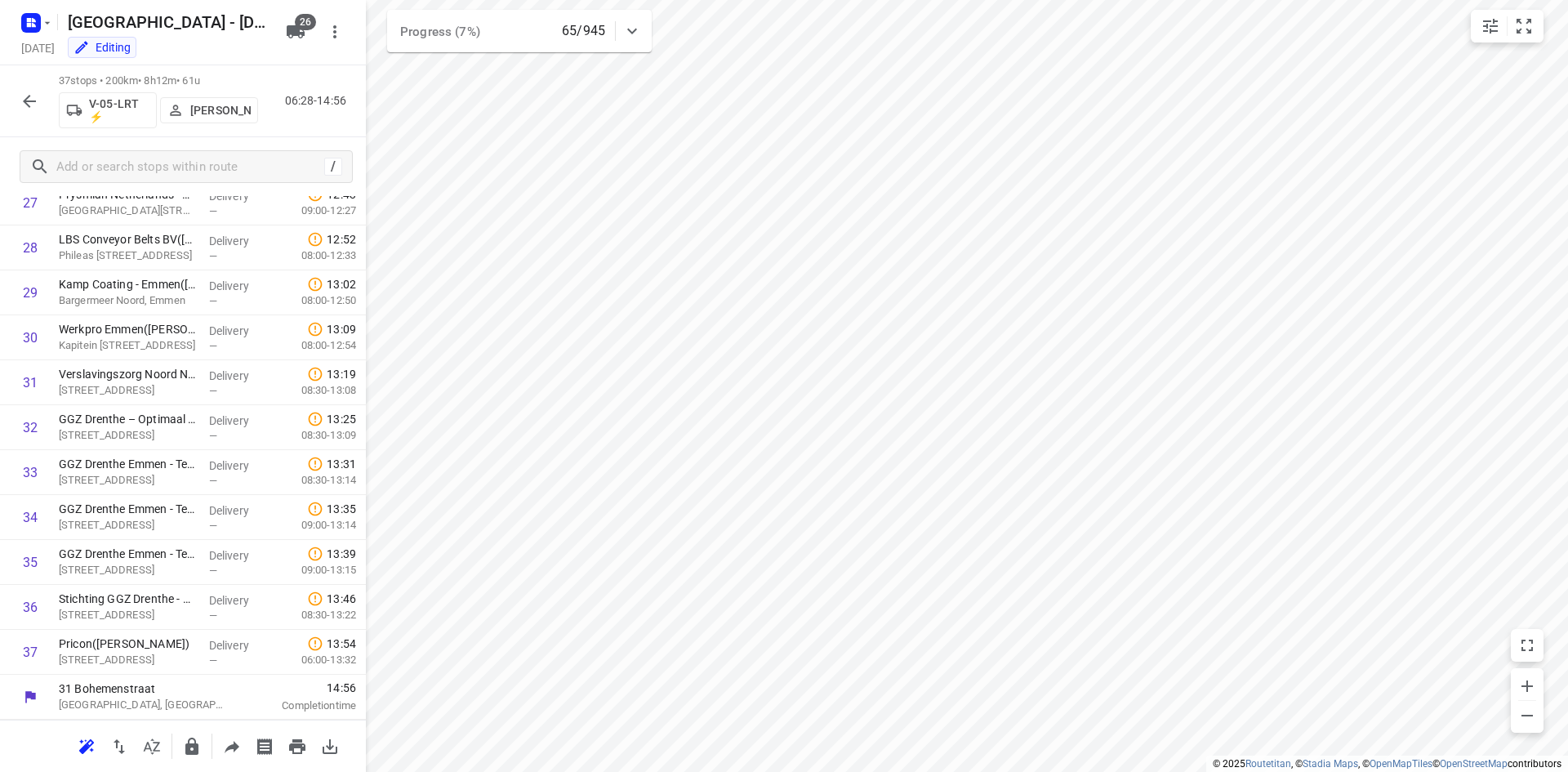
click at [22, 99] on icon "button" at bounding box center [30, 101] width 20 height 20
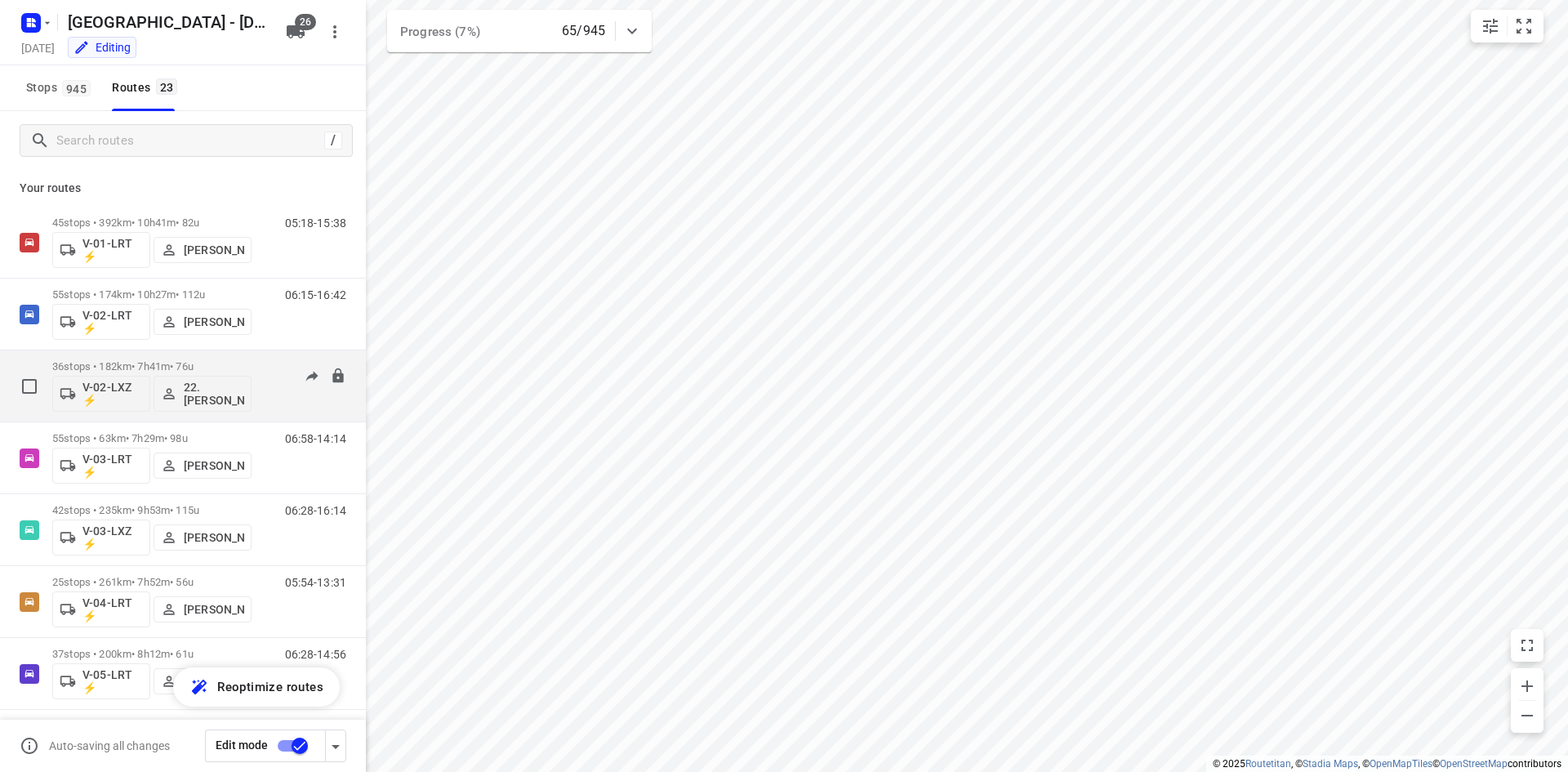
click at [118, 367] on p "36 stops • 182km • 7h41m • 76u" at bounding box center [152, 367] width 199 height 13
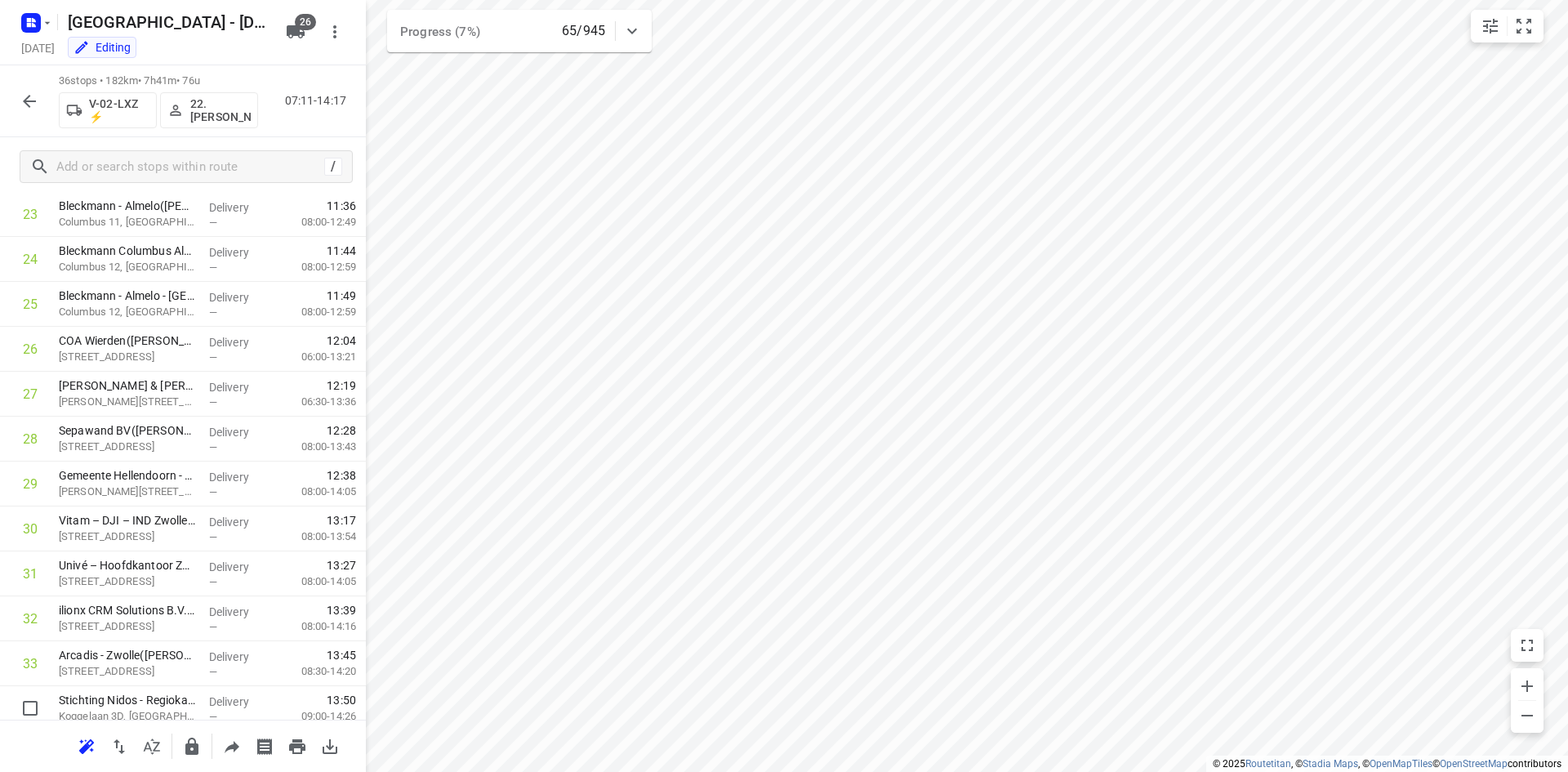
scroll to position [1220, 0]
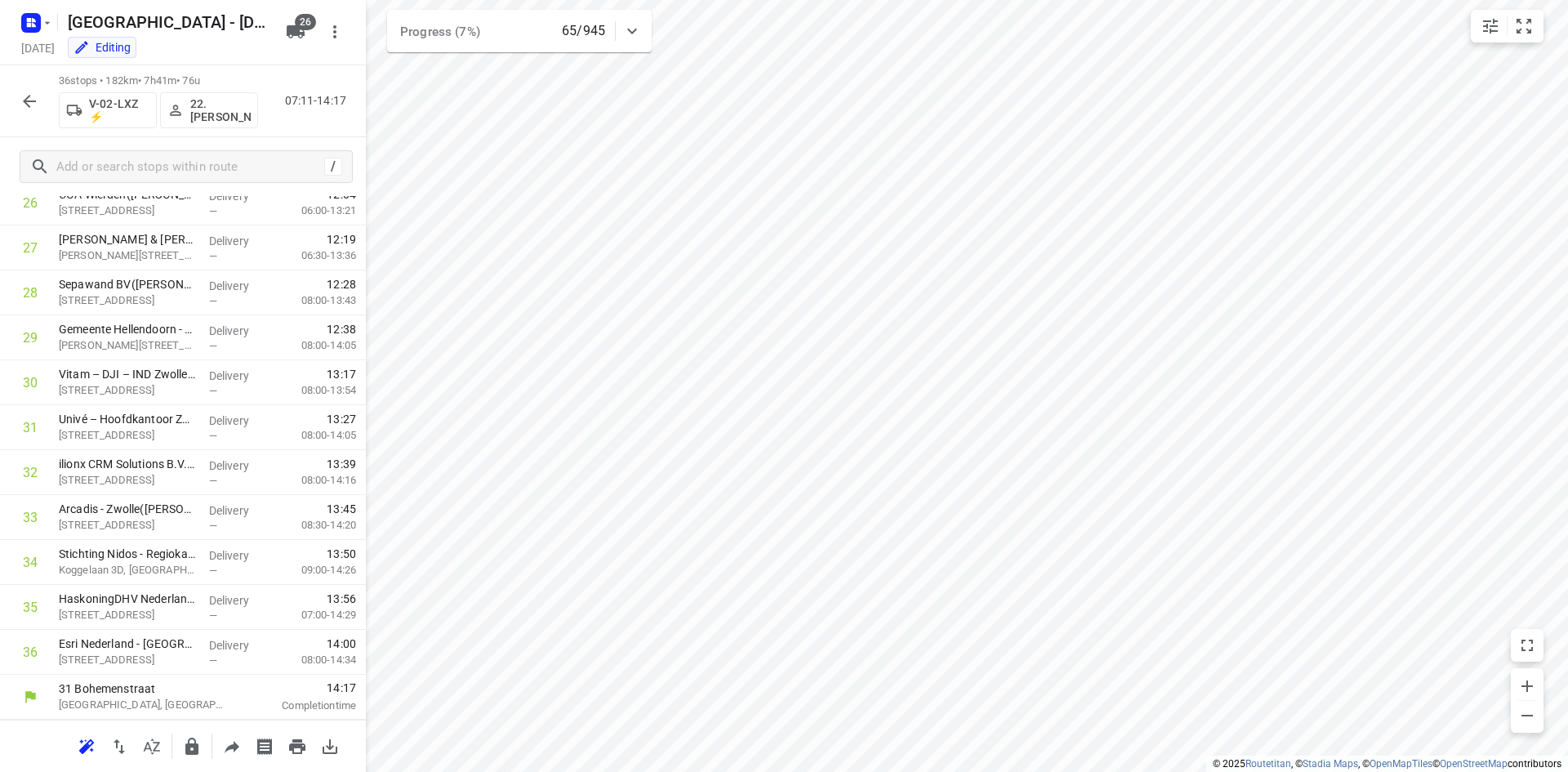
click at [42, 98] on button "button" at bounding box center [29, 101] width 32 height 33
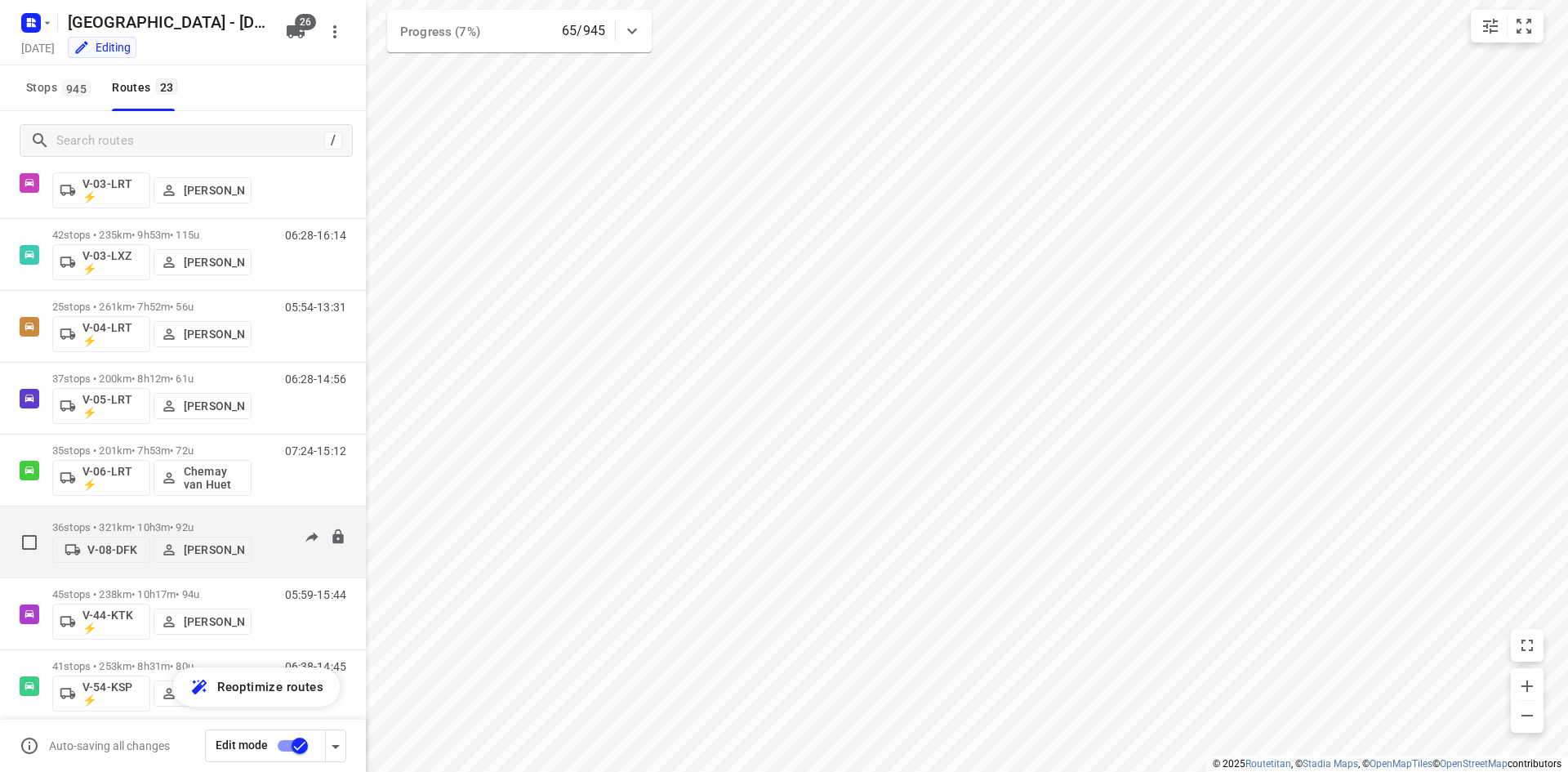
scroll to position [408, 0]
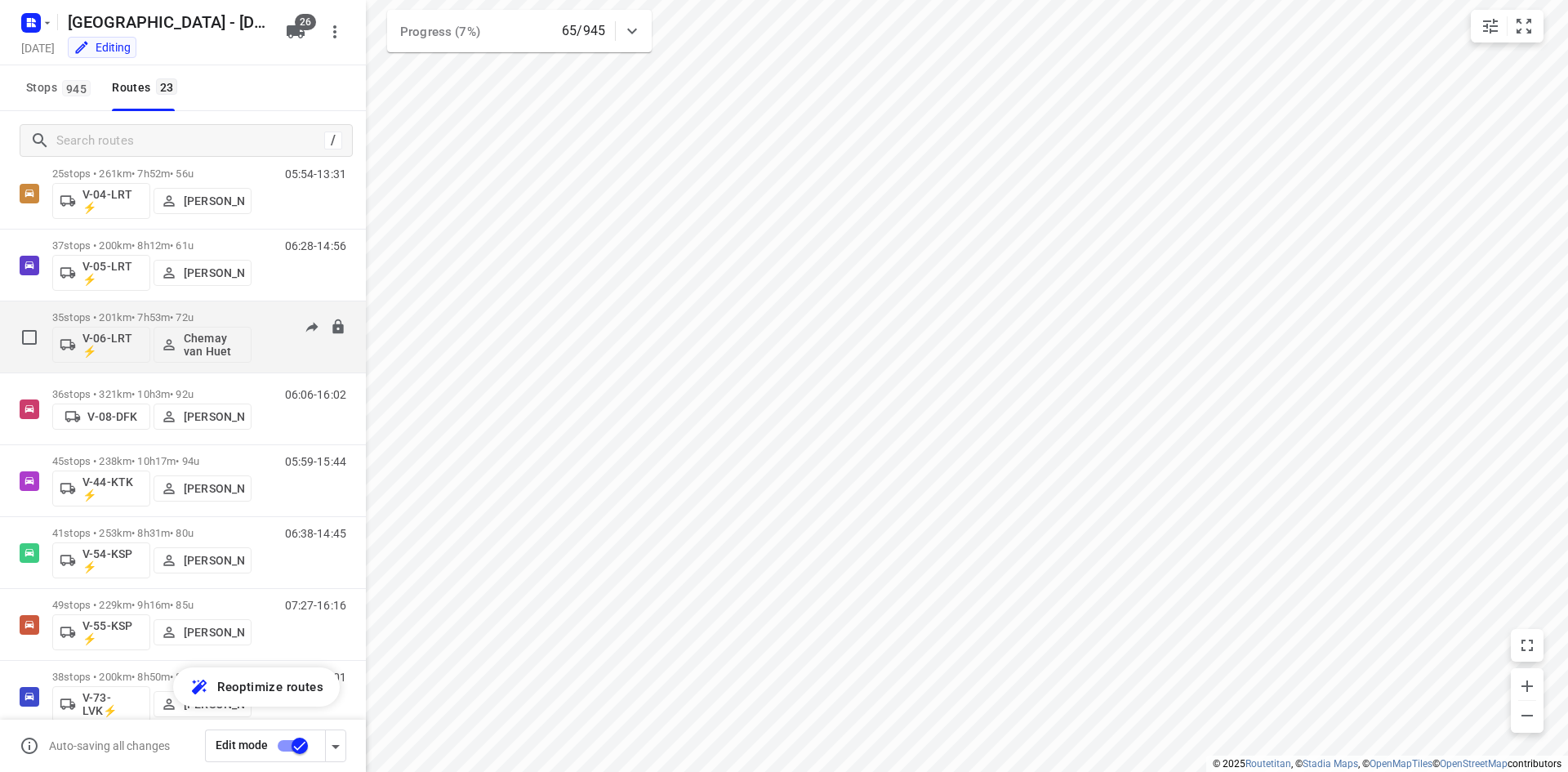
click at [106, 312] on p "35 stops • 201km • 7h53m • 72u" at bounding box center [152, 318] width 199 height 13
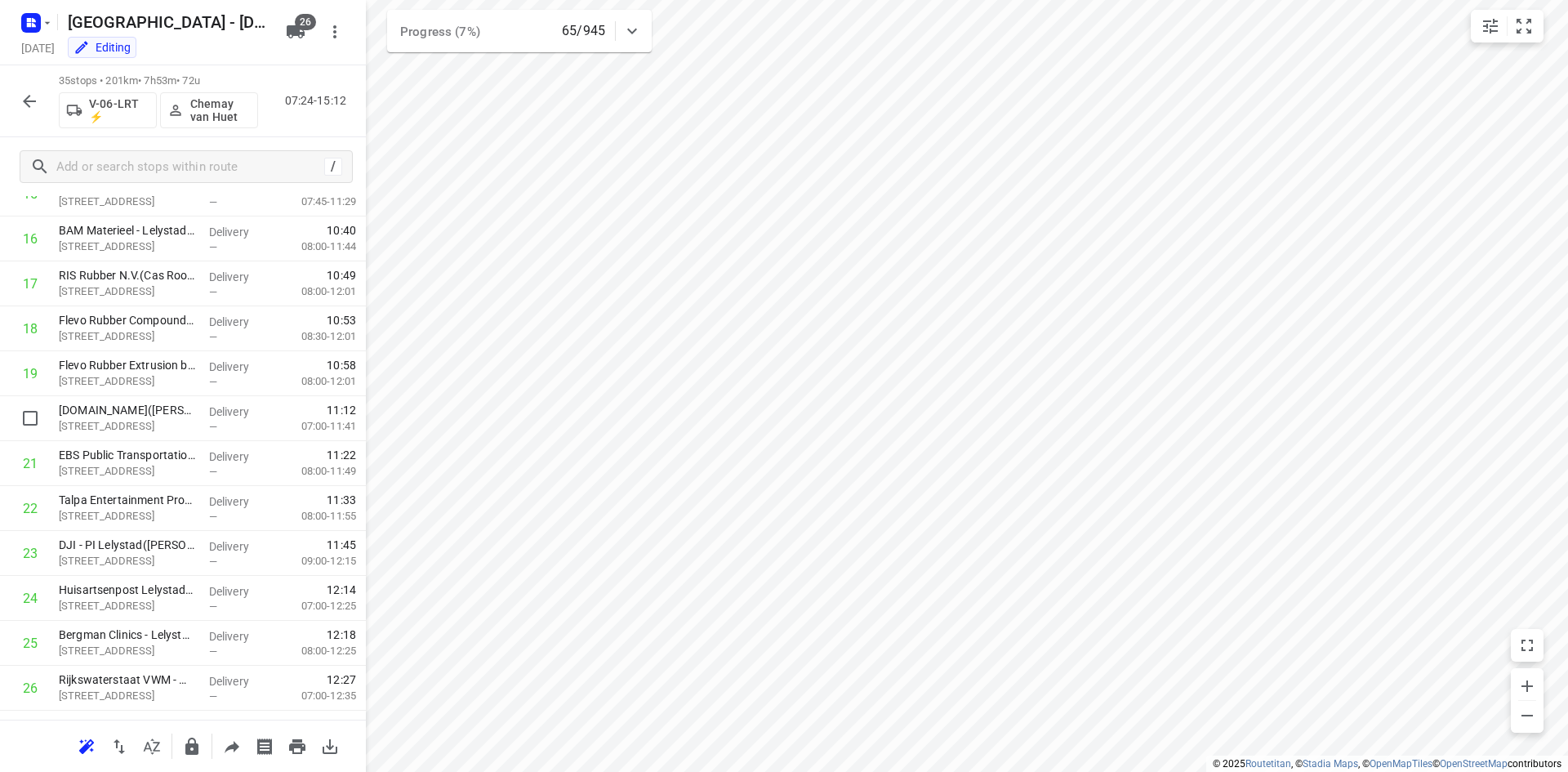
scroll to position [1176, 0]
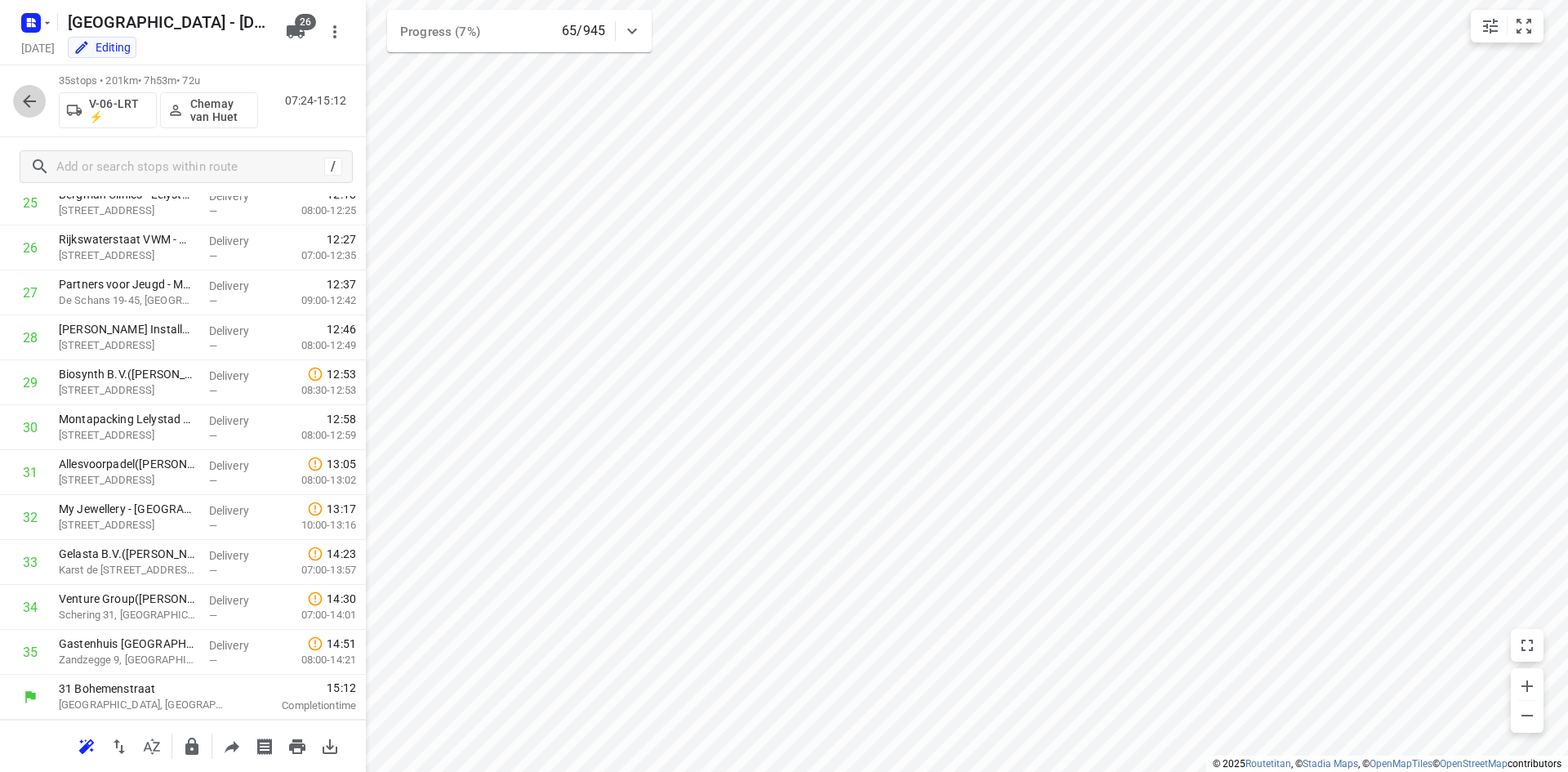
click at [23, 89] on button "button" at bounding box center [29, 101] width 32 height 33
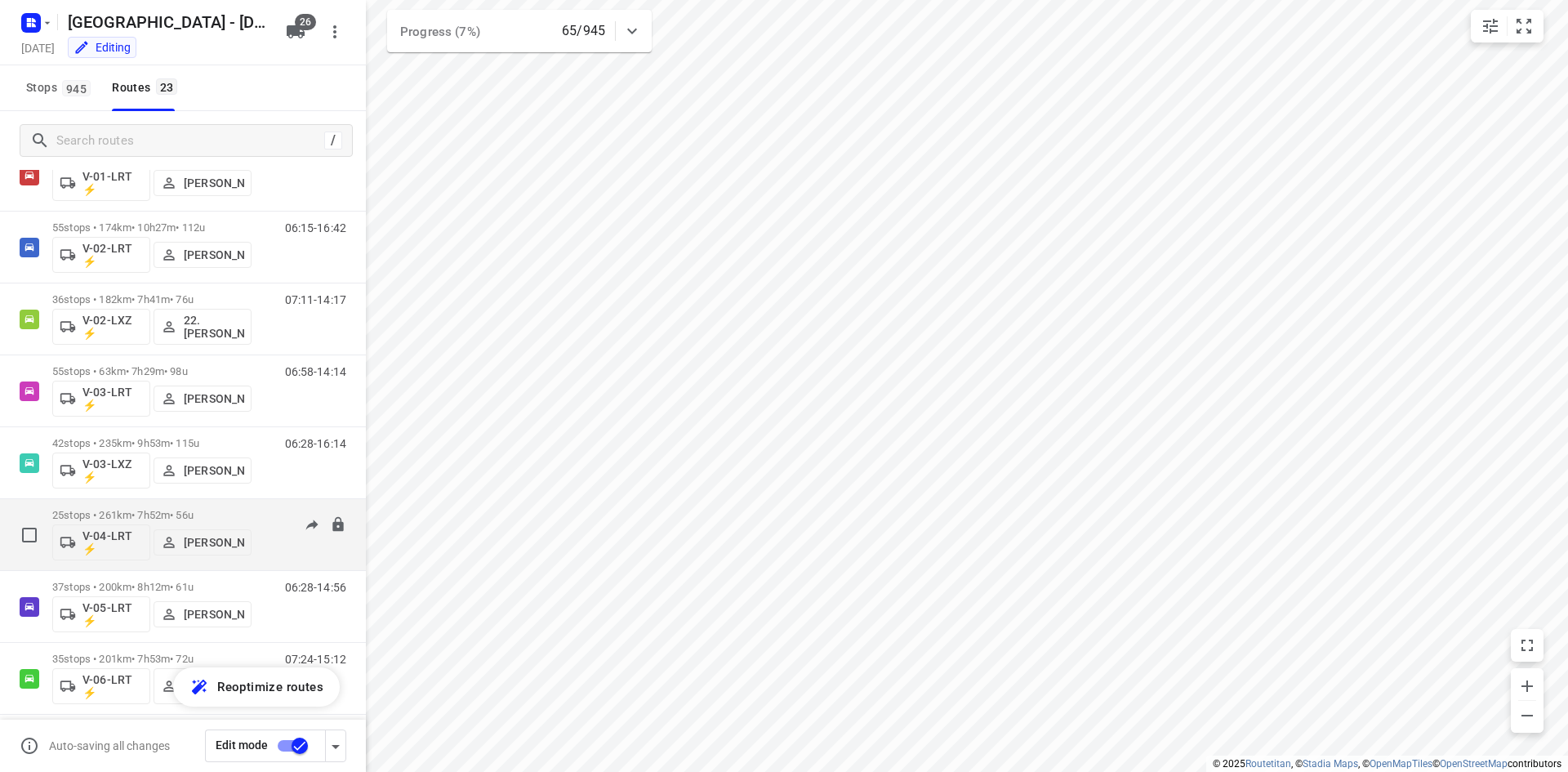
scroll to position [81, 0]
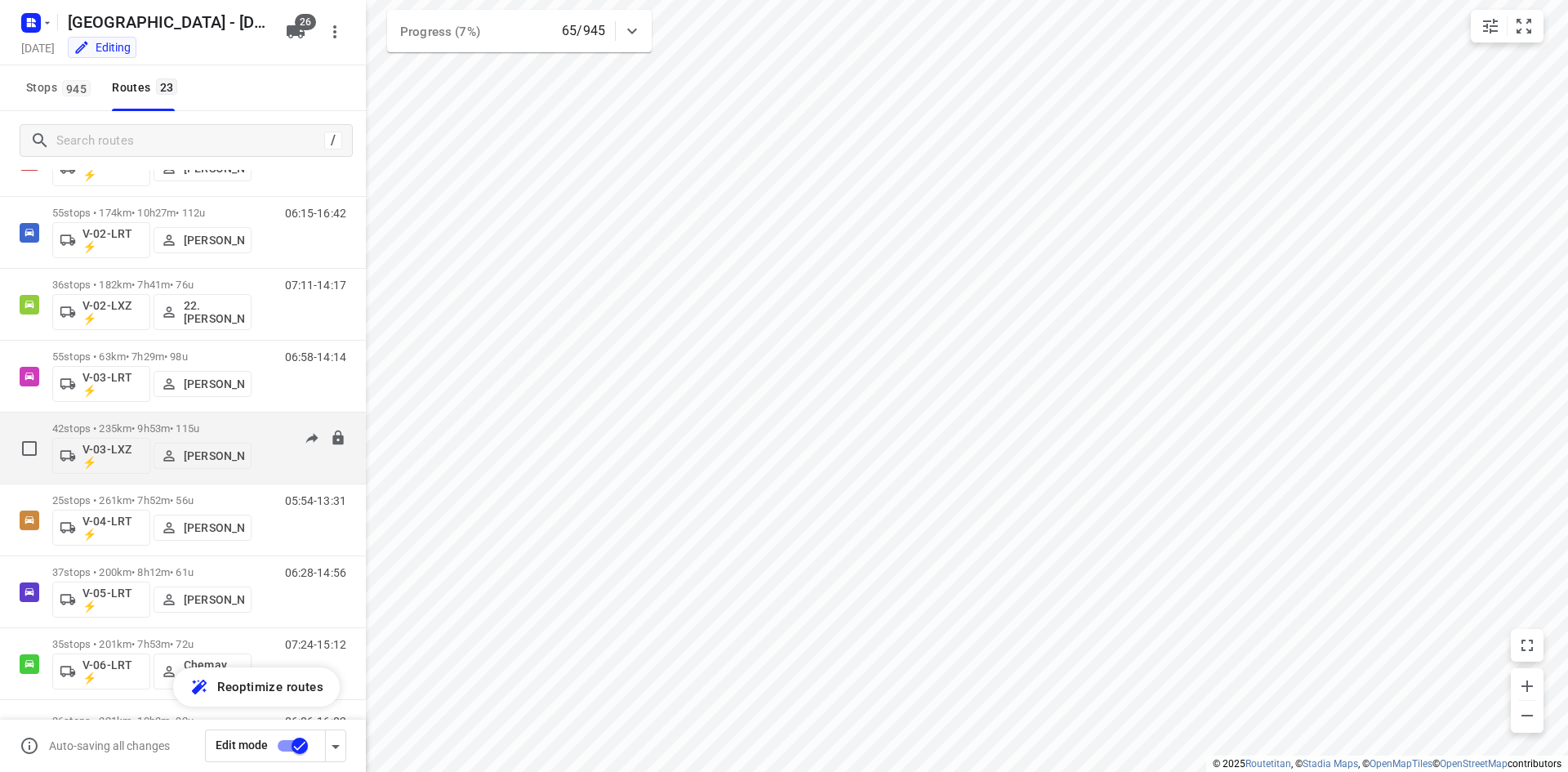
click at [107, 432] on p "42 stops • 235km • 9h53m • 115u" at bounding box center [152, 429] width 199 height 13
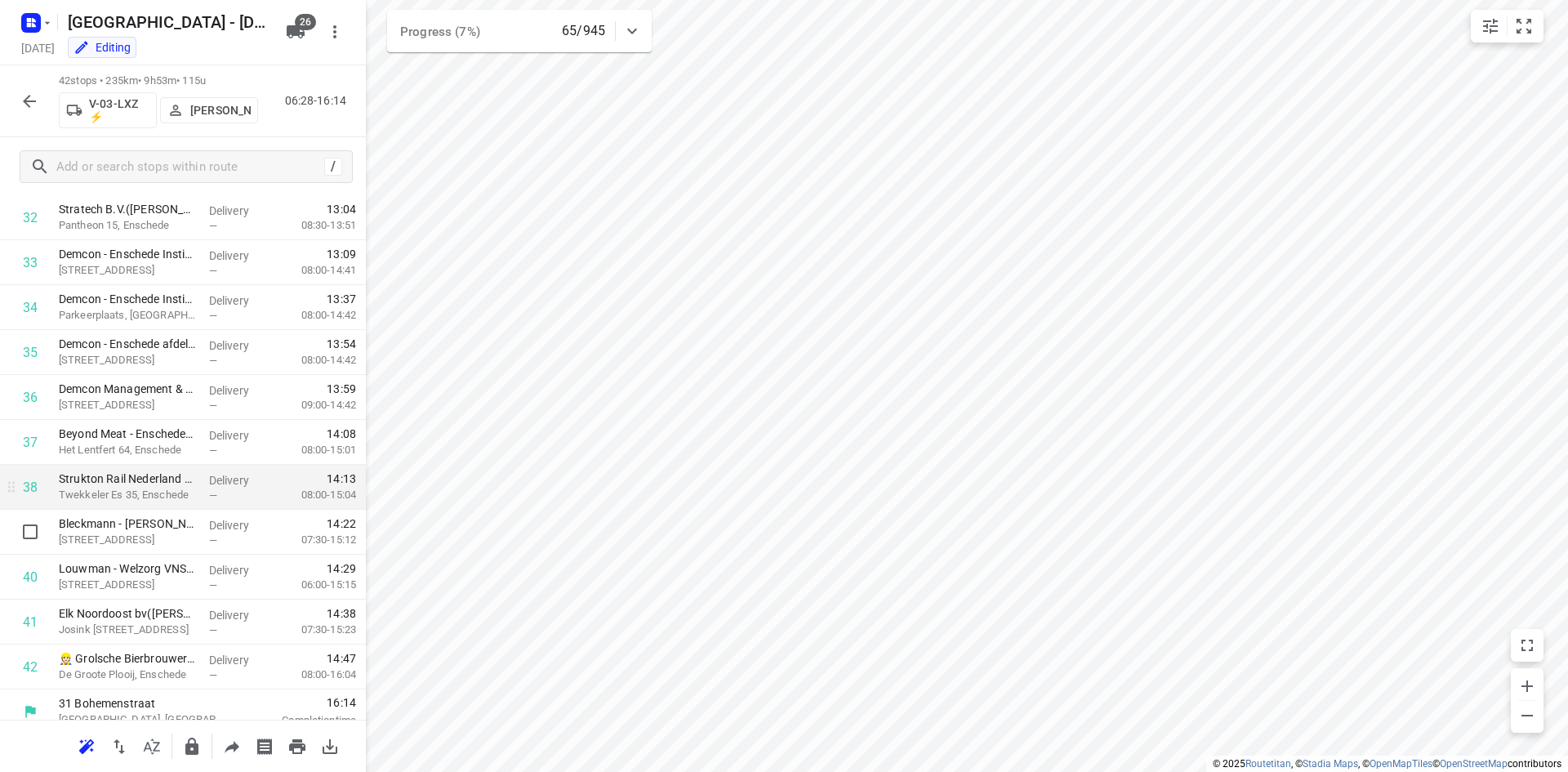
scroll to position [1490, 0]
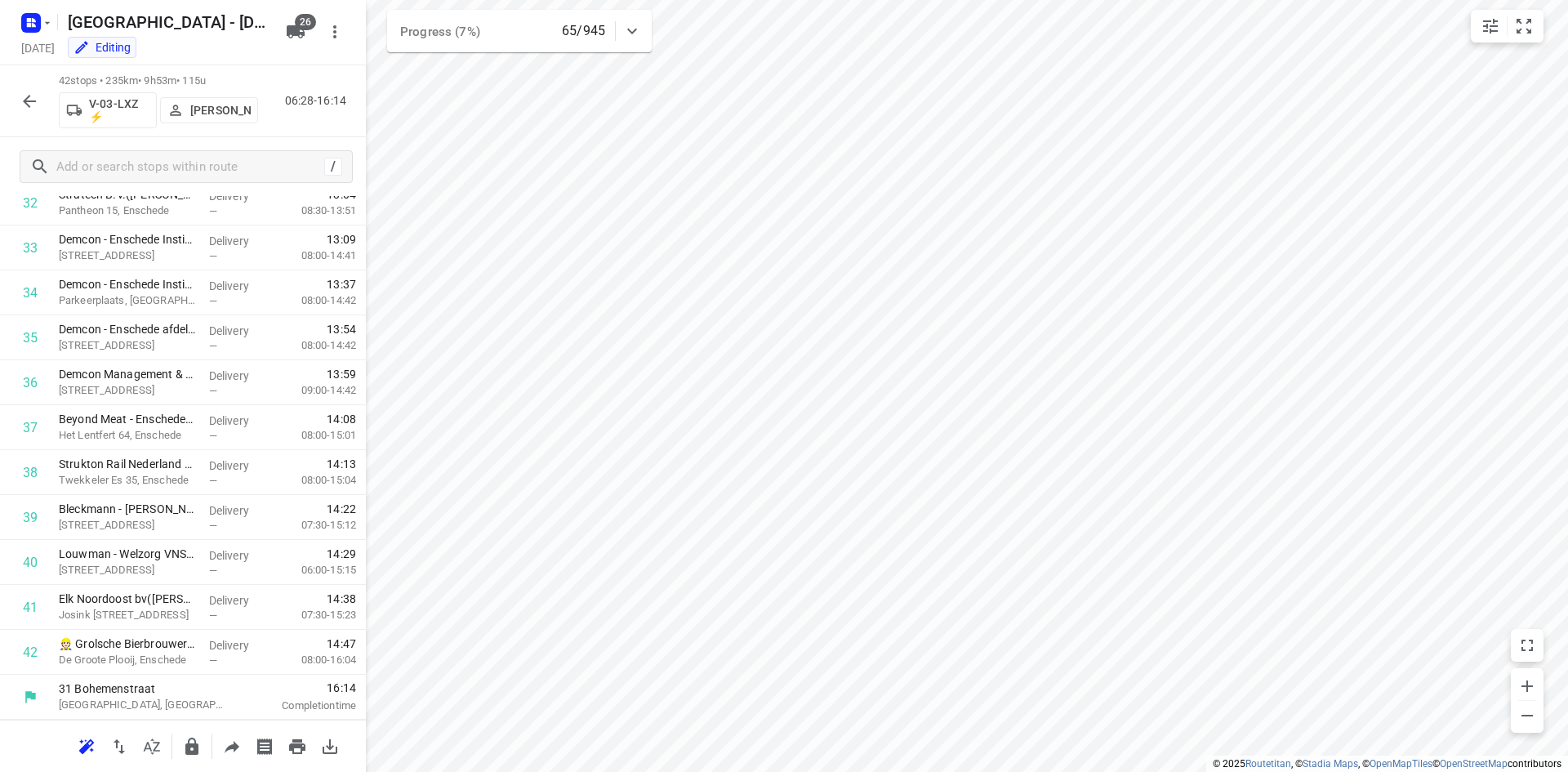
click at [30, 94] on icon "button" at bounding box center [30, 101] width 20 height 20
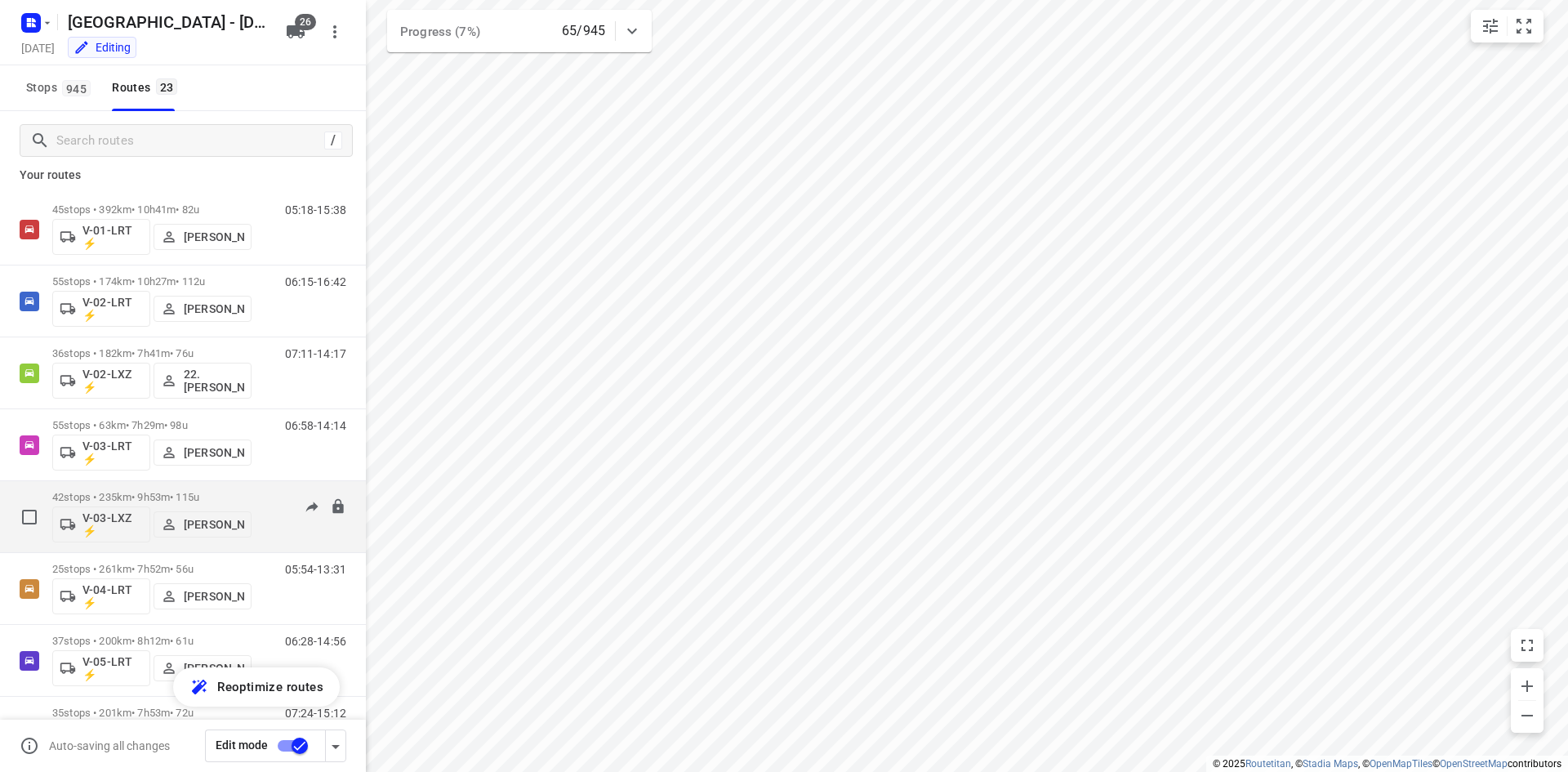
scroll to position [0, 0]
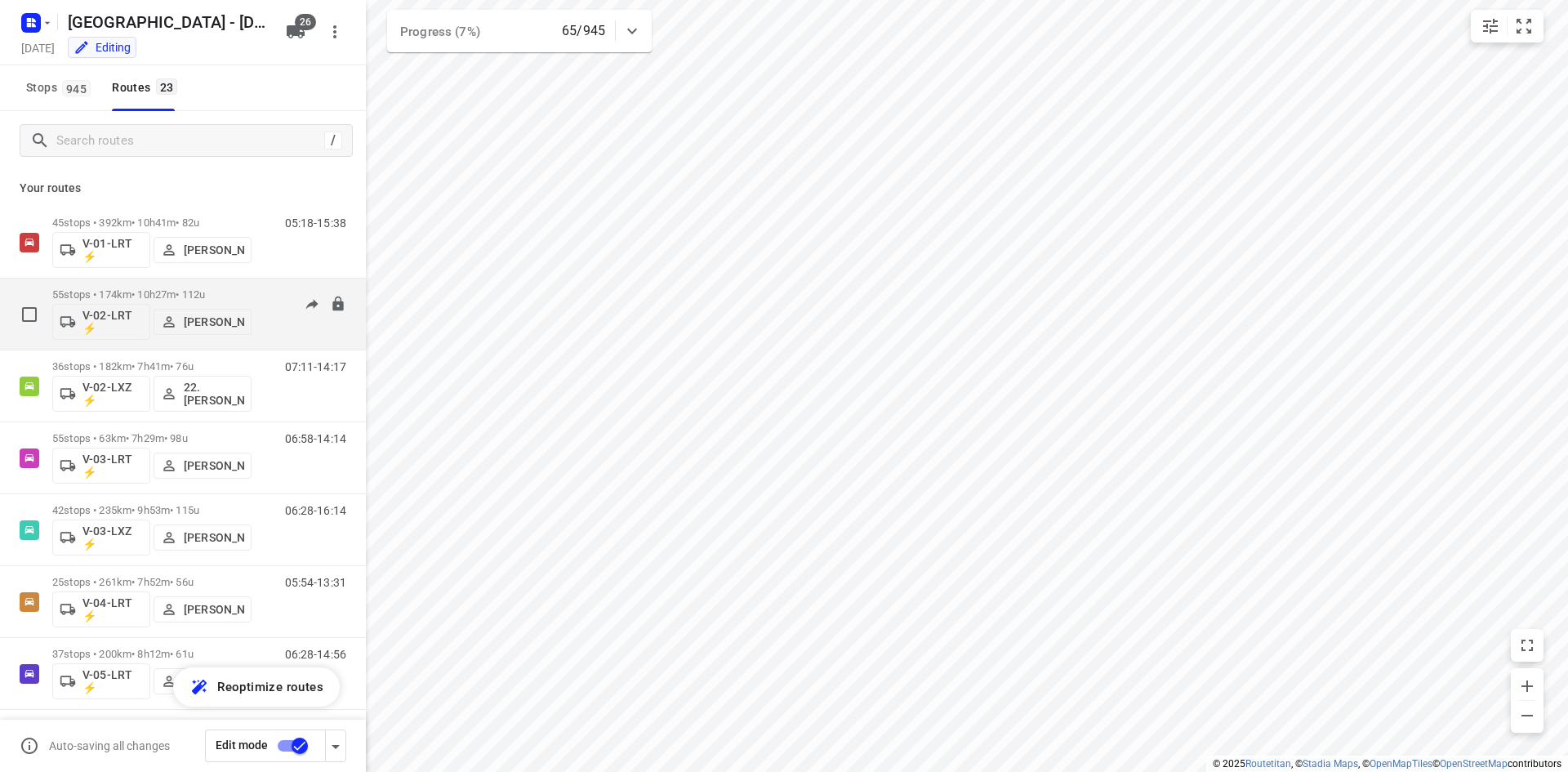
click at [59, 293] on p "55 stops • 174km • 10h27m • 112u" at bounding box center [152, 294] width 199 height 13
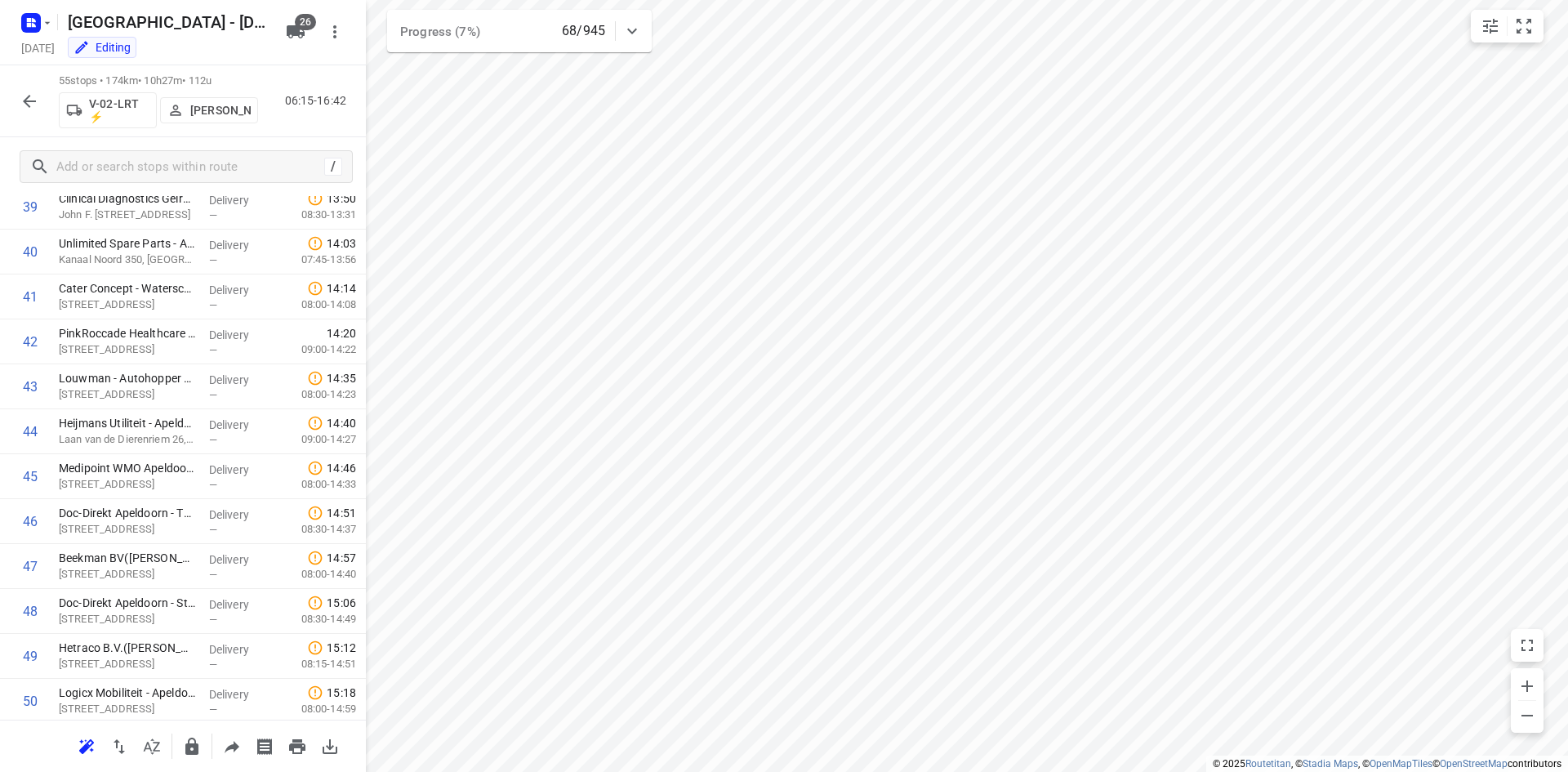
scroll to position [2074, 0]
